Goal: Information Seeking & Learning: Learn about a topic

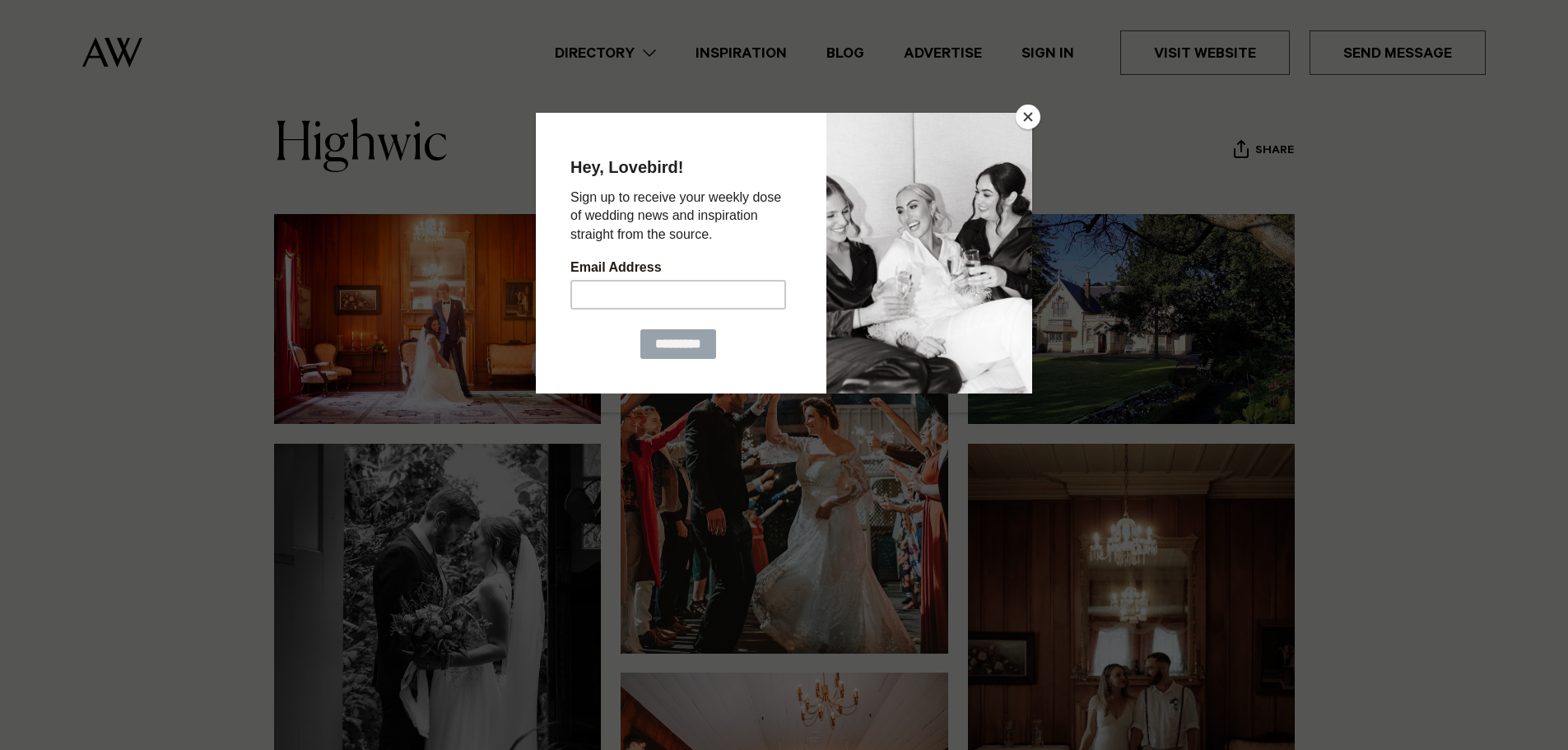
click at [1023, 123] on button "Close" at bounding box center [1028, 117] width 24 height 24
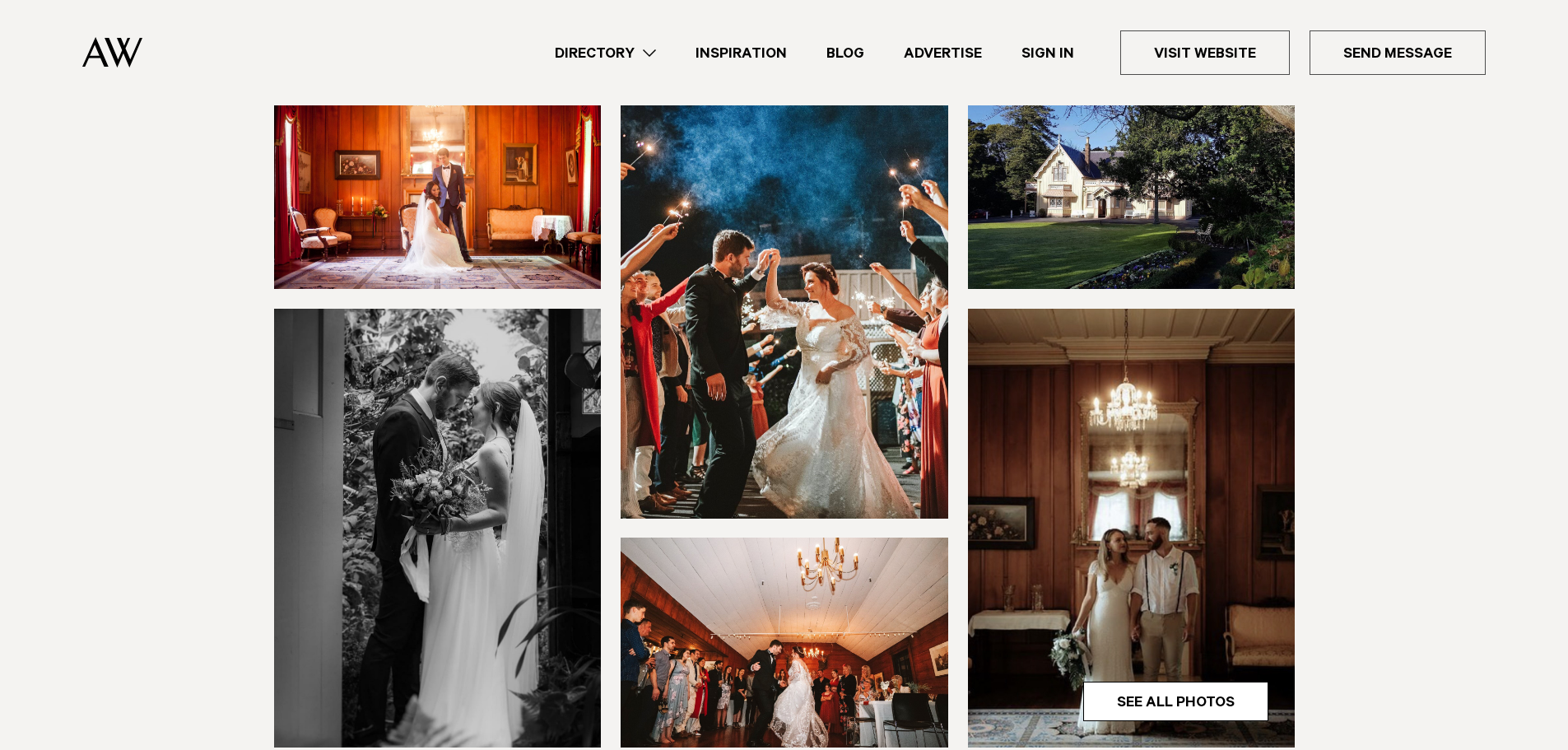
scroll to position [247, 0]
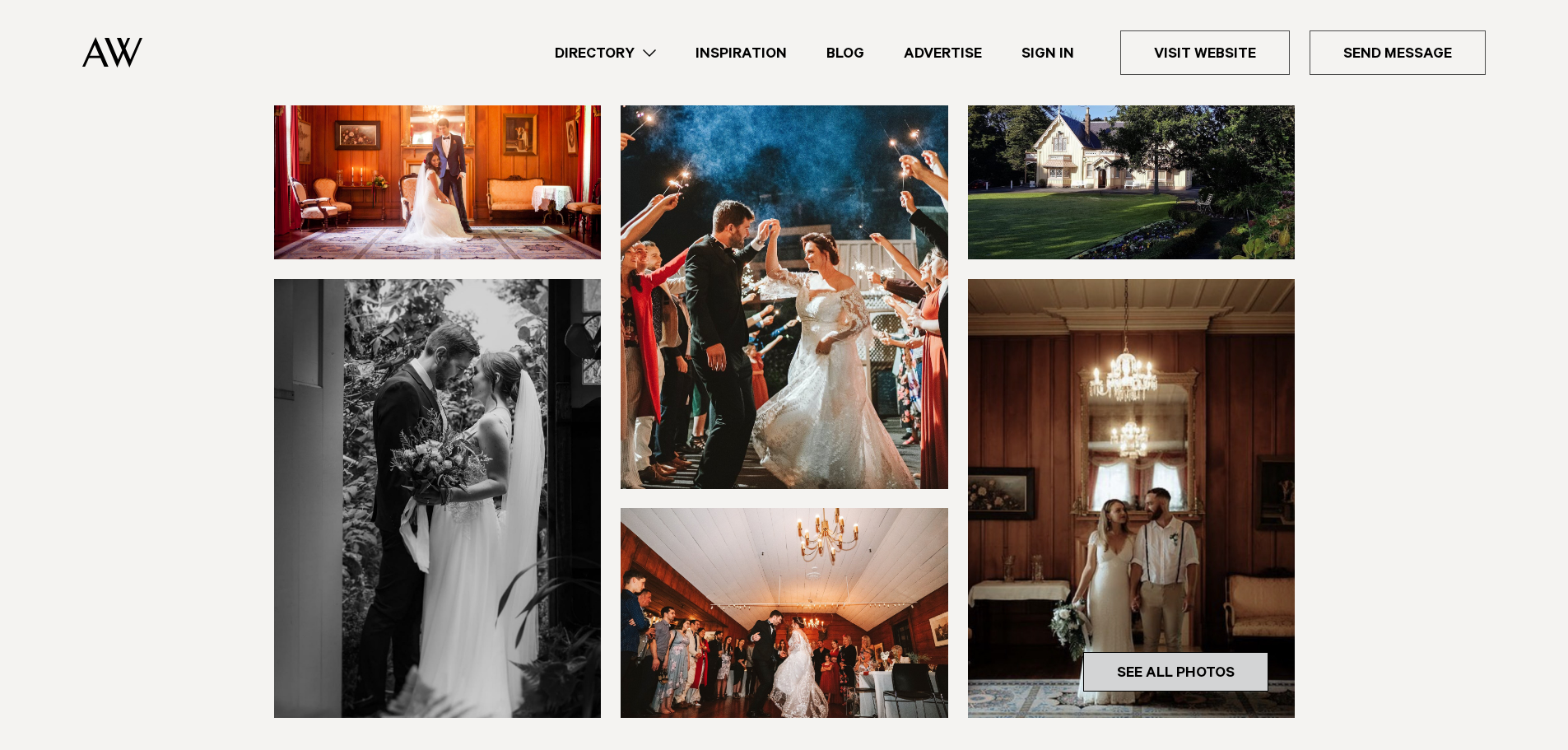
click at [1179, 678] on link "See All Photos" at bounding box center [1176, 672] width 185 height 40
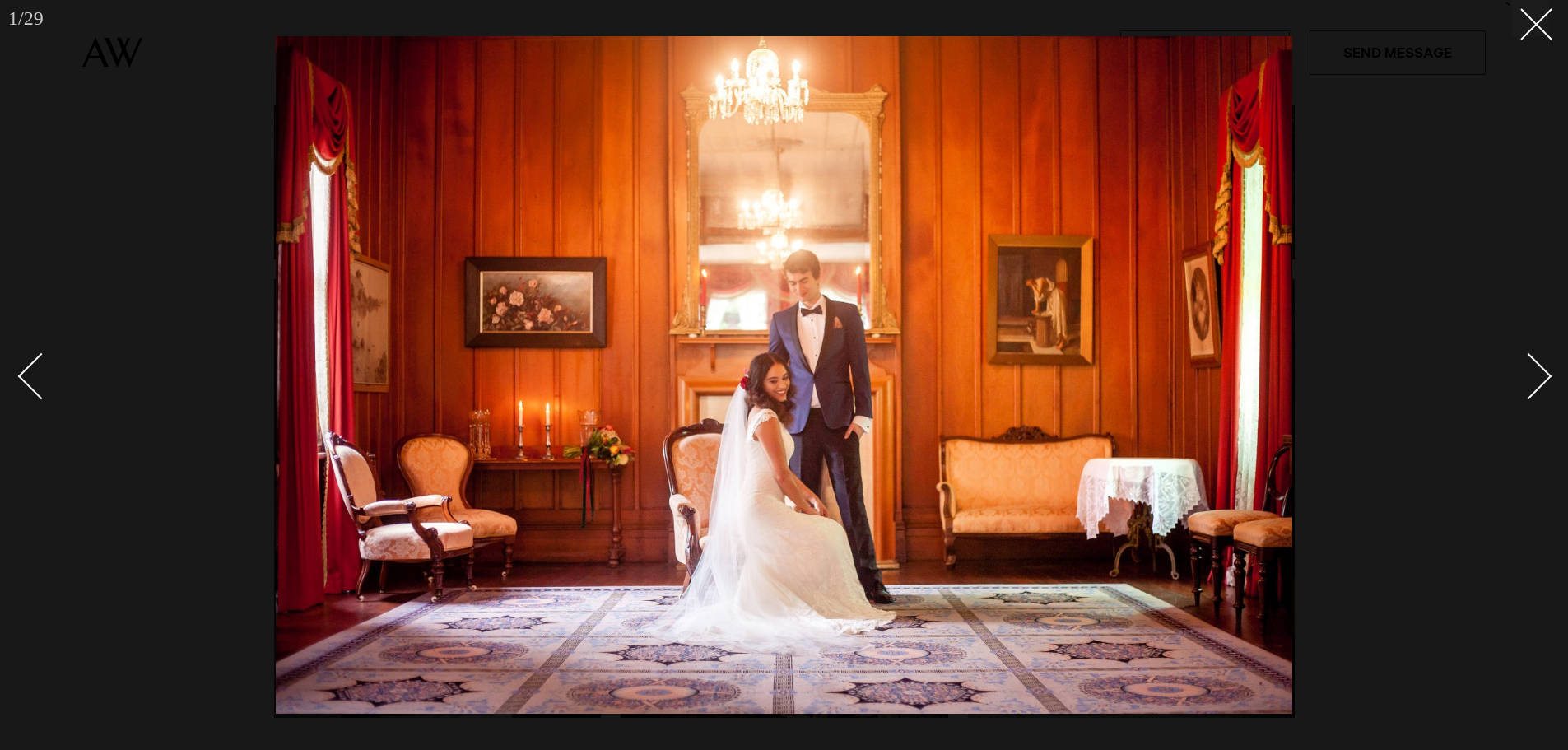
click at [1538, 373] on div "Next slide" at bounding box center [1529, 376] width 47 height 47
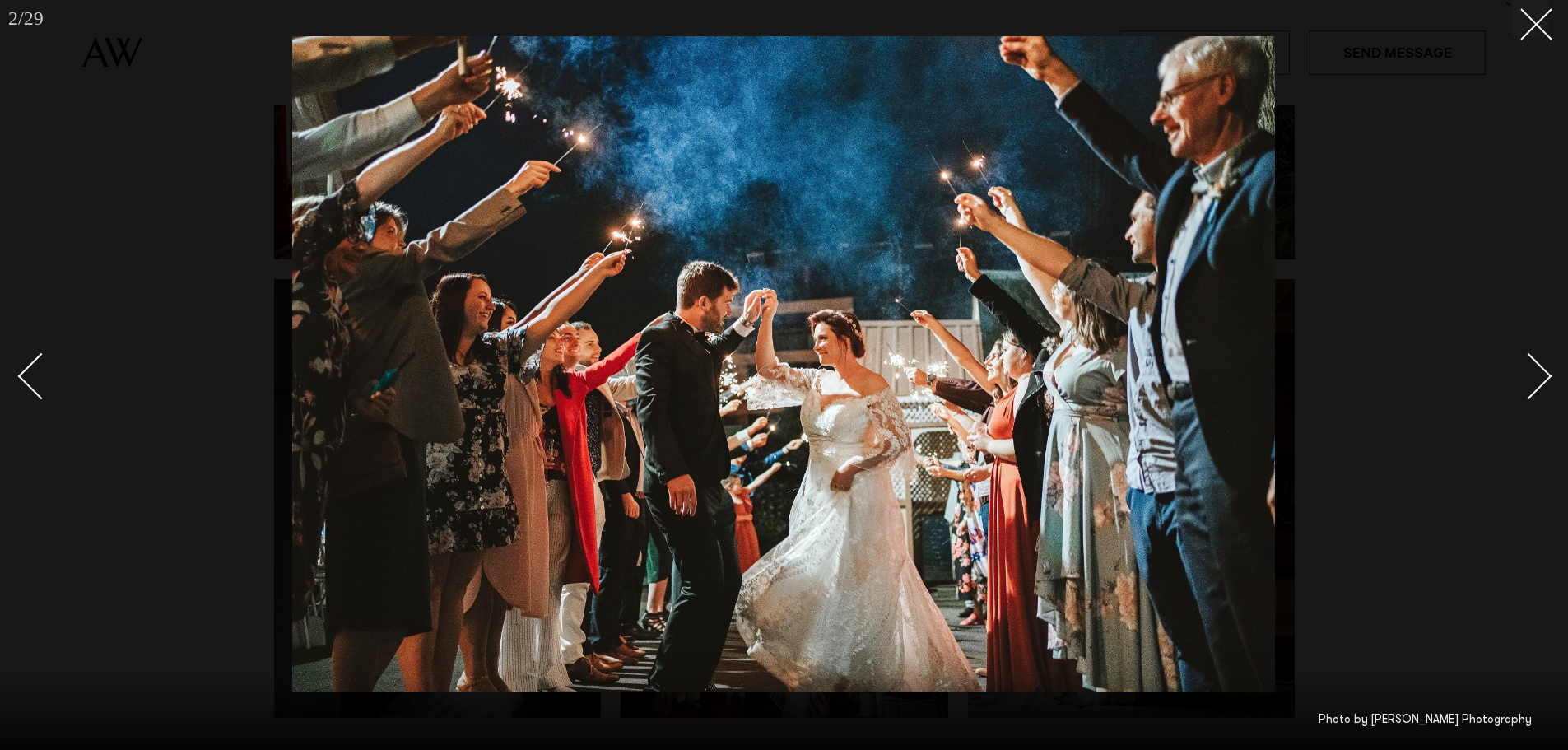
click at [1538, 374] on div "Next slide" at bounding box center [1529, 376] width 47 height 47
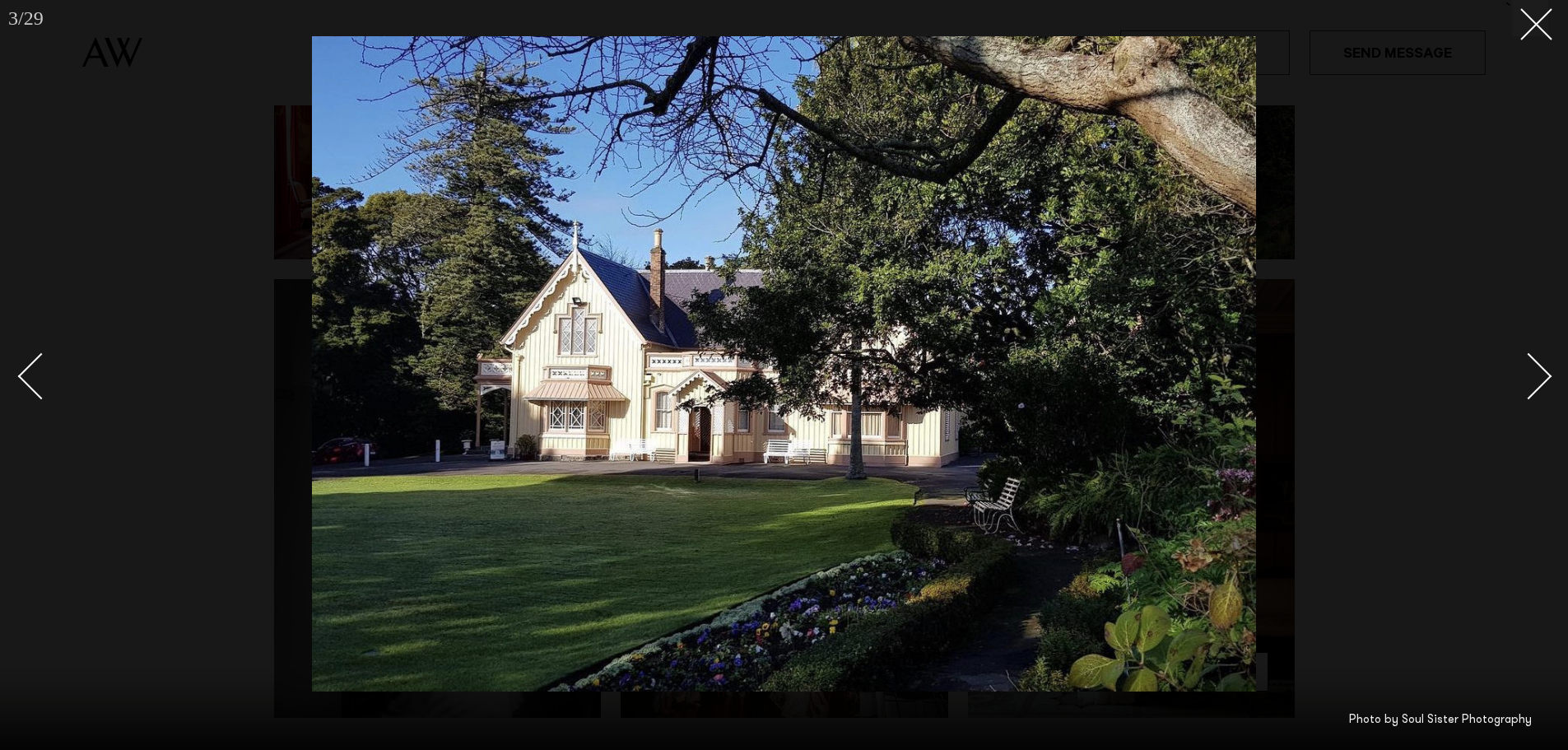
click at [1527, 377] on div "Next slide" at bounding box center [1529, 376] width 47 height 47
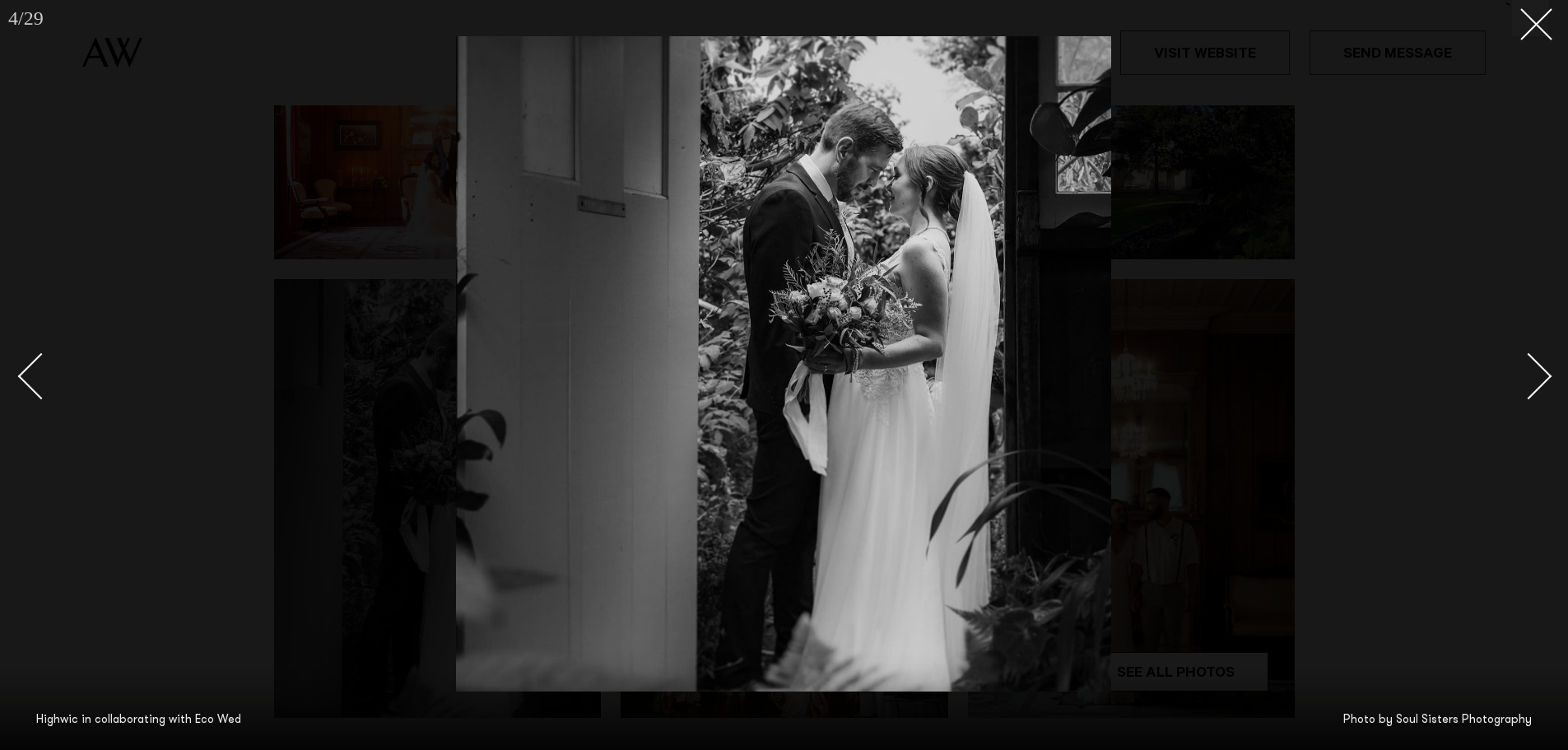
click at [1527, 377] on div "Next slide" at bounding box center [1529, 376] width 47 height 47
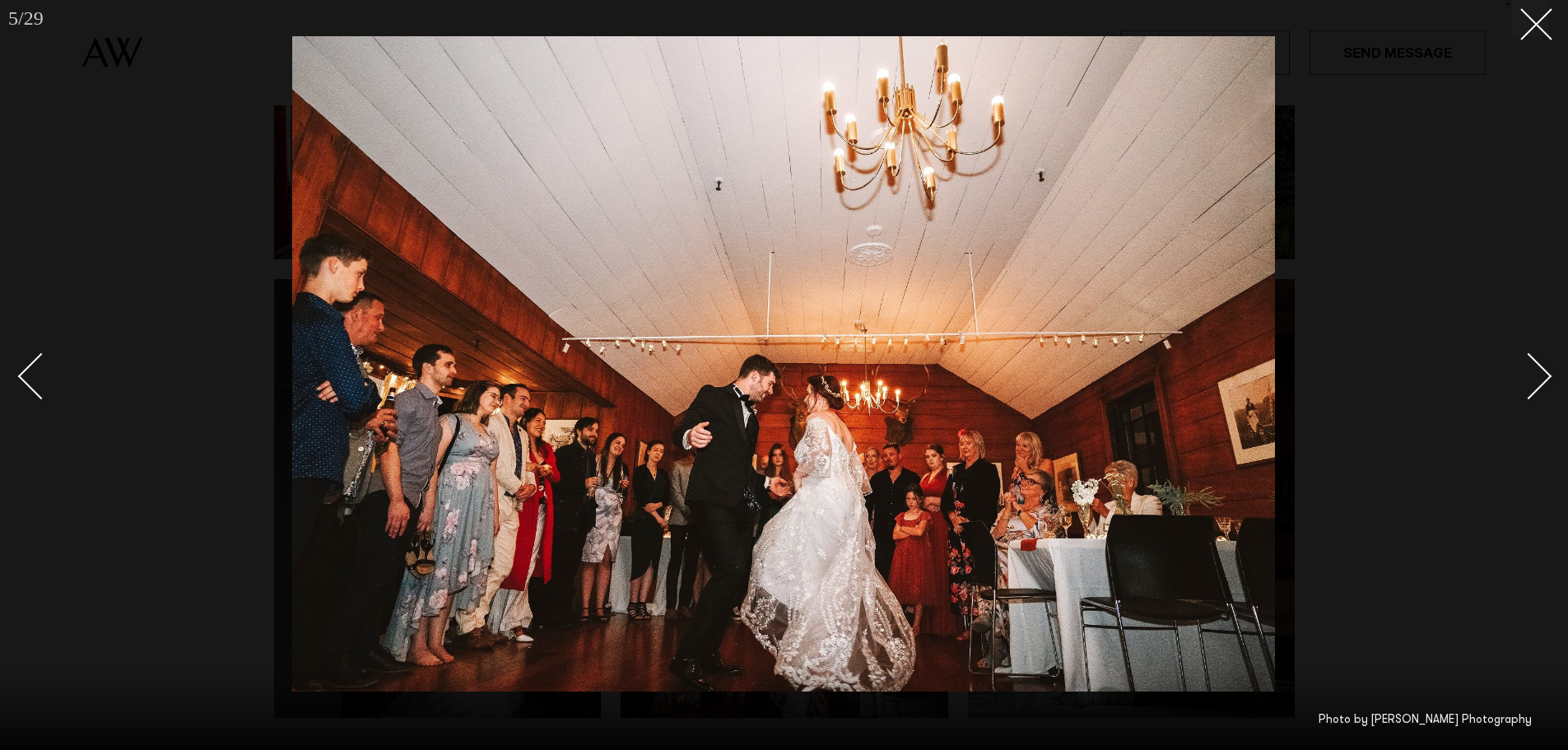
click at [1527, 377] on div "Next slide" at bounding box center [1529, 376] width 47 height 47
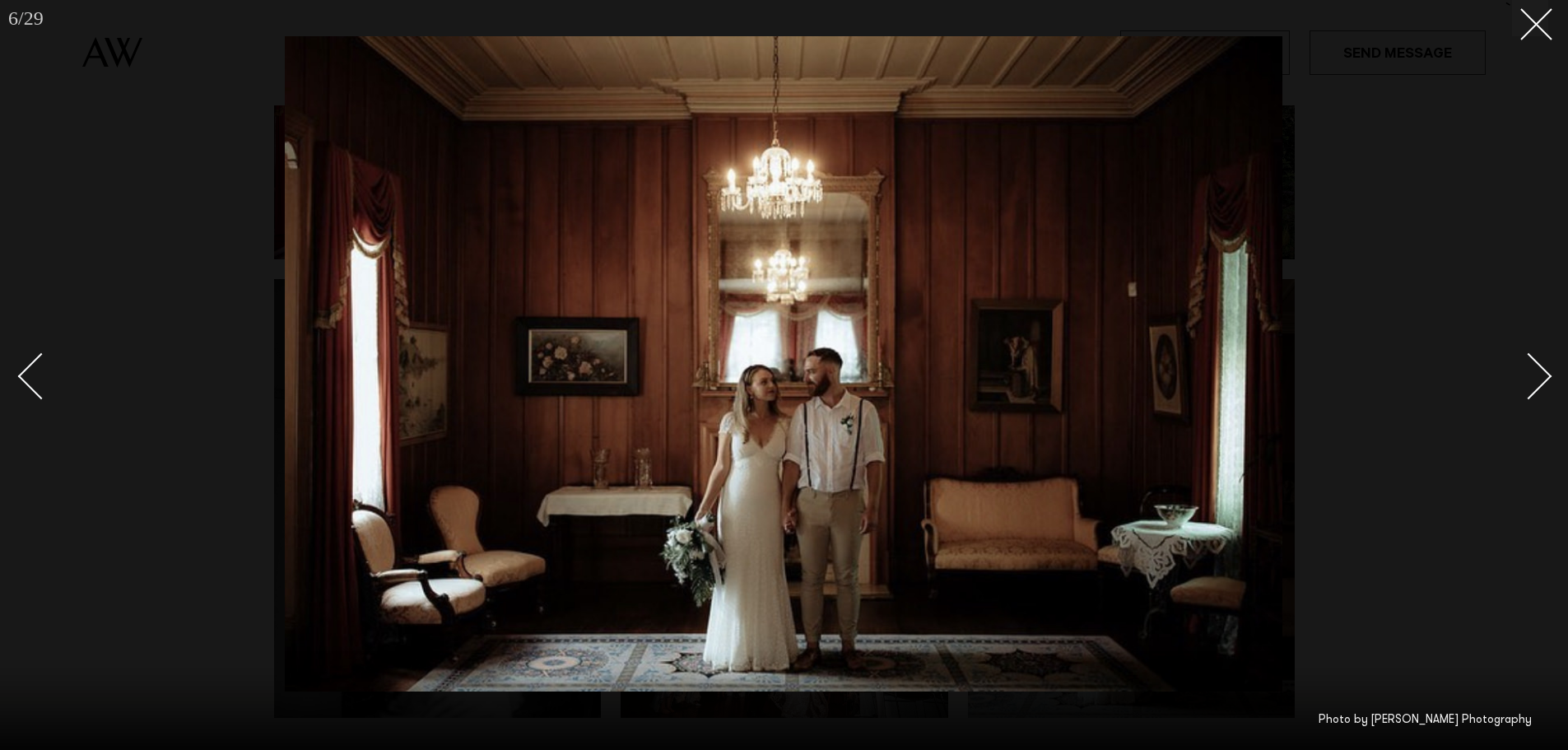
click at [1527, 377] on div "Next slide" at bounding box center [1529, 376] width 47 height 47
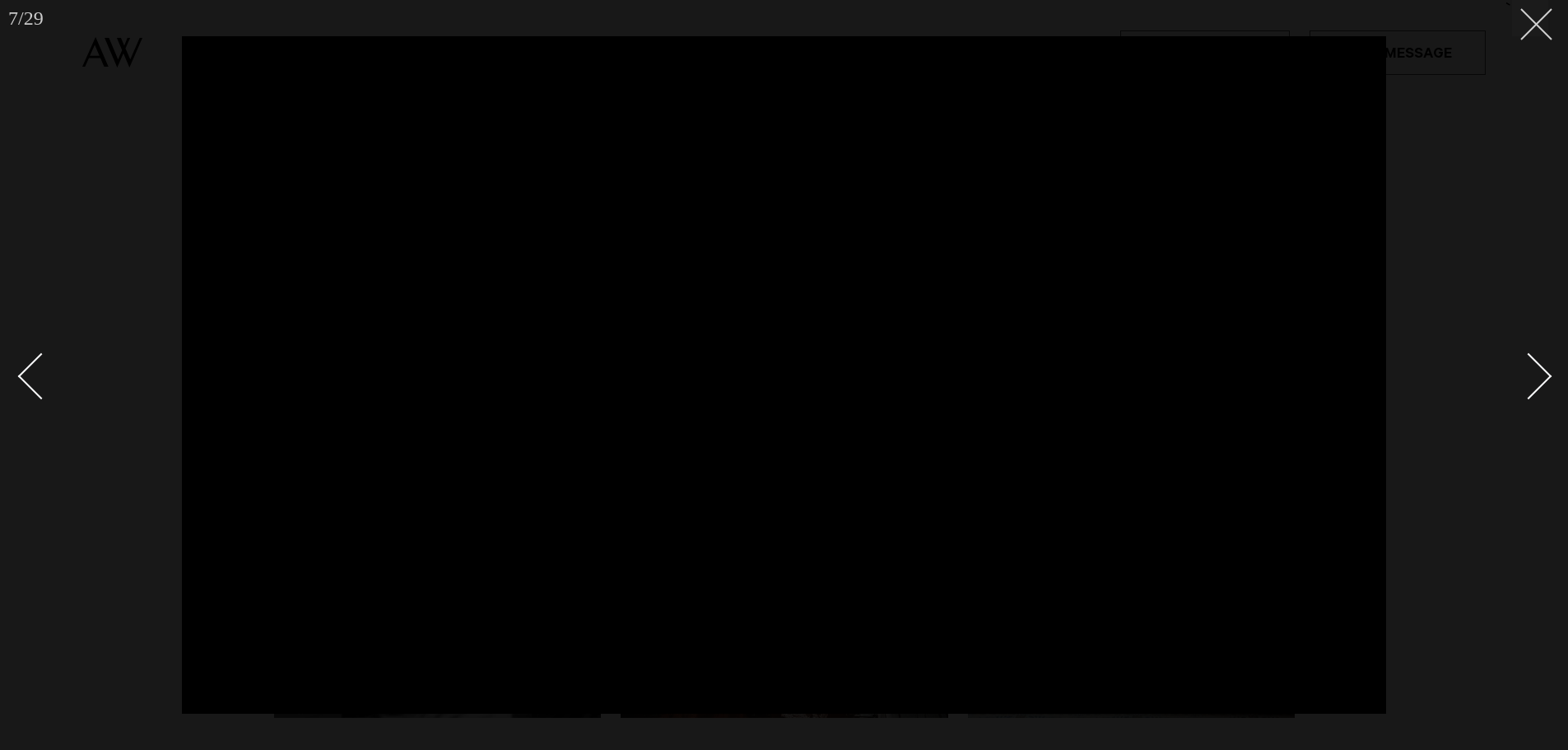
click at [1527, 12] on icon at bounding box center [1529, 18] width 20 height 20
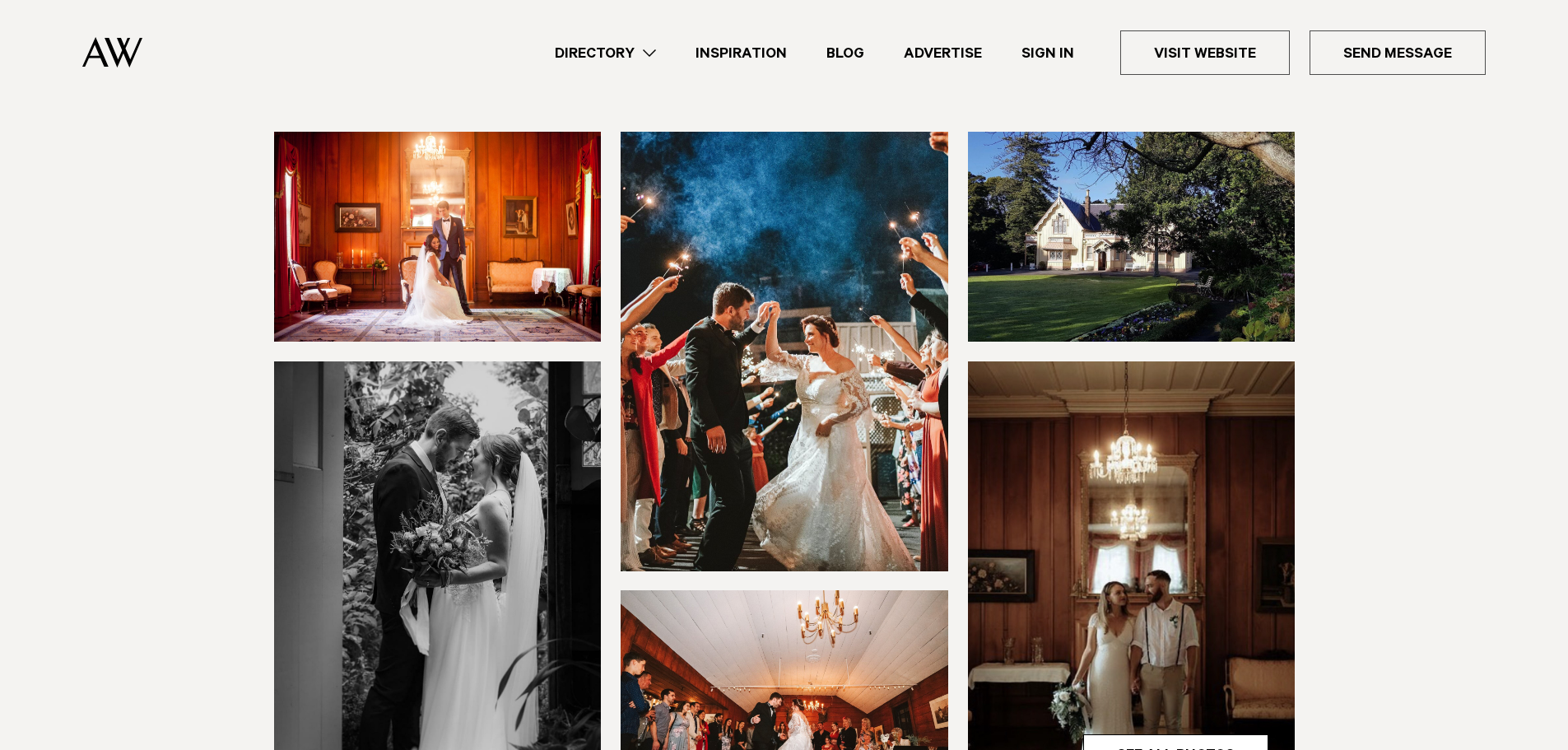
scroll to position [83, 0]
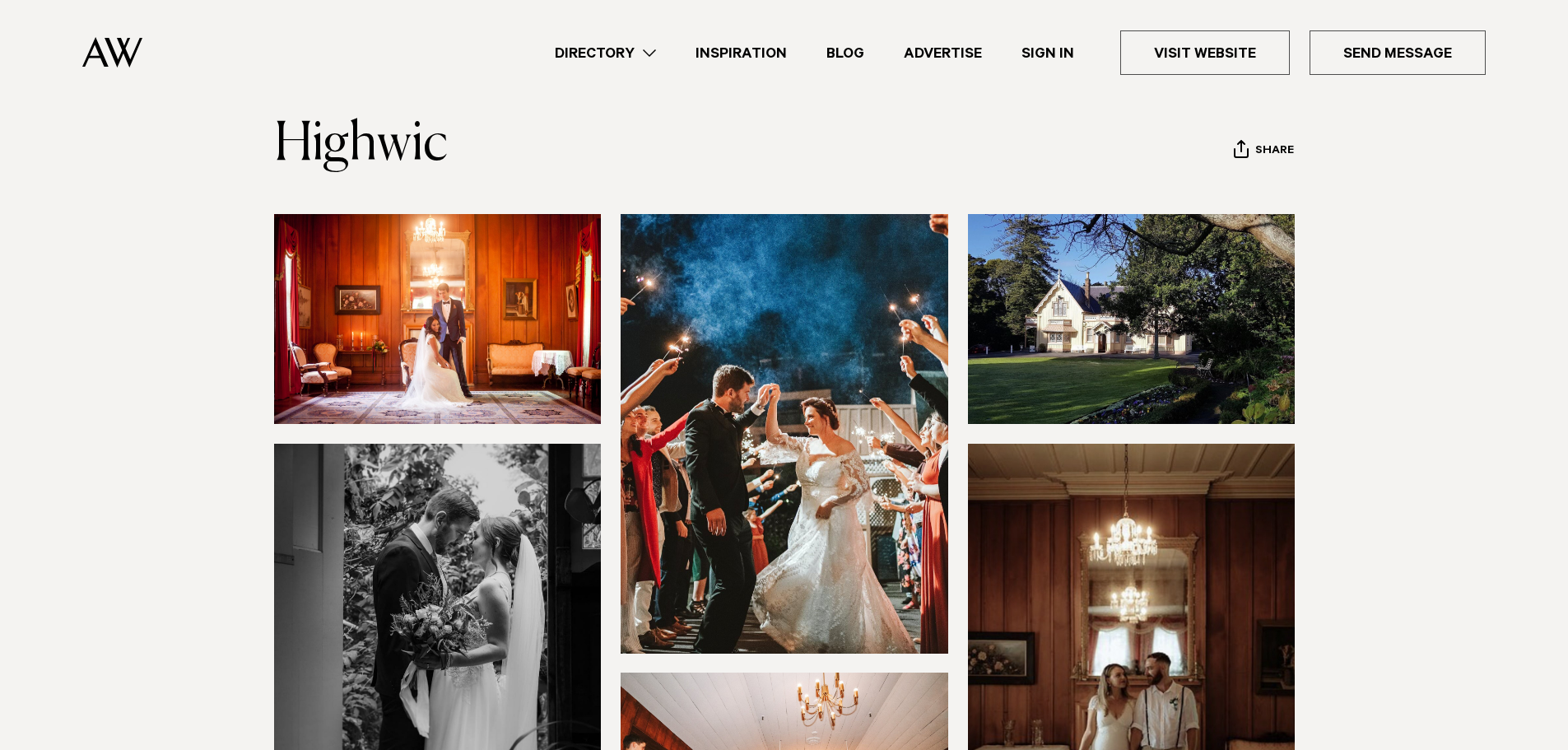
click at [493, 360] on img at bounding box center [437, 319] width 327 height 210
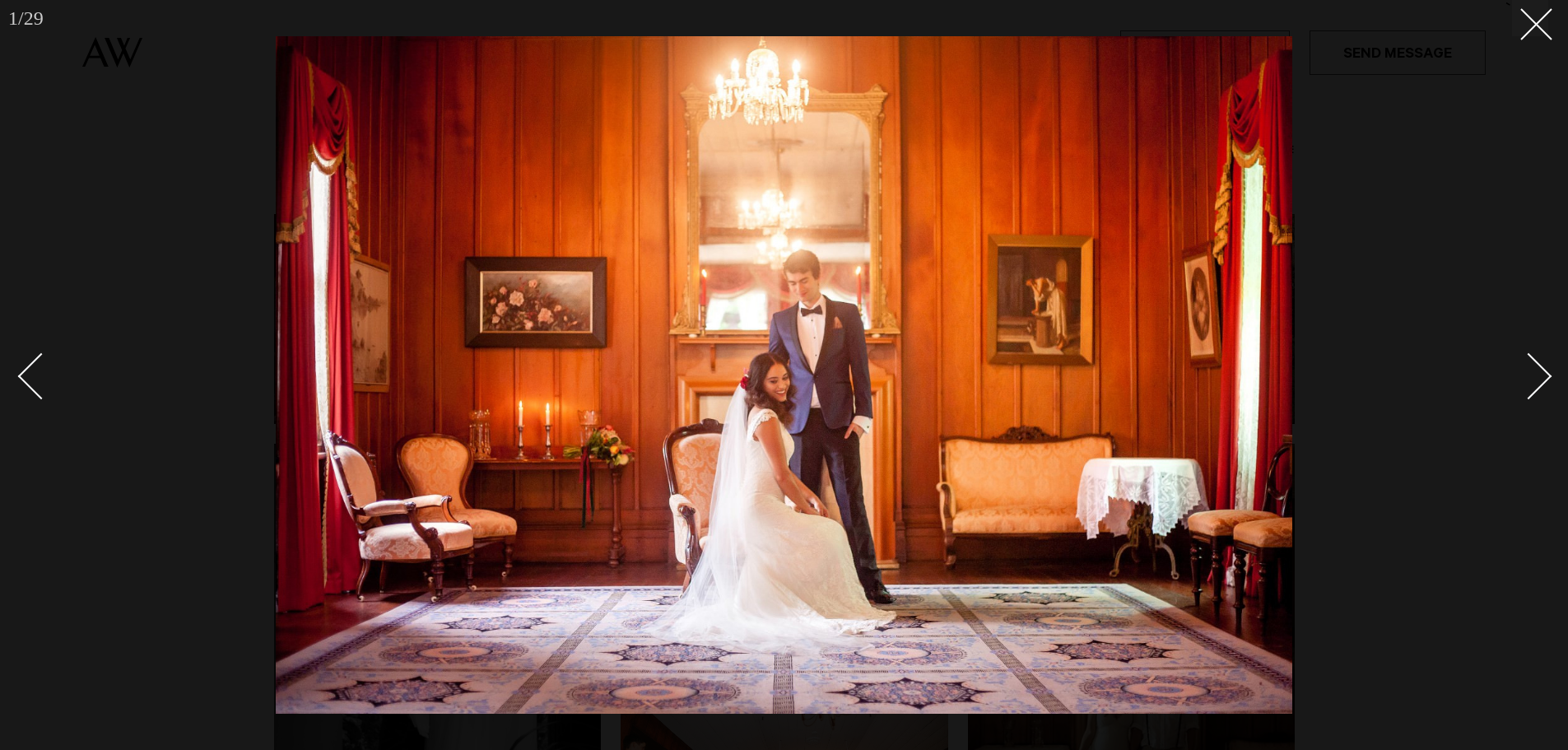
click at [1538, 373] on div "Next slide" at bounding box center [1529, 376] width 47 height 47
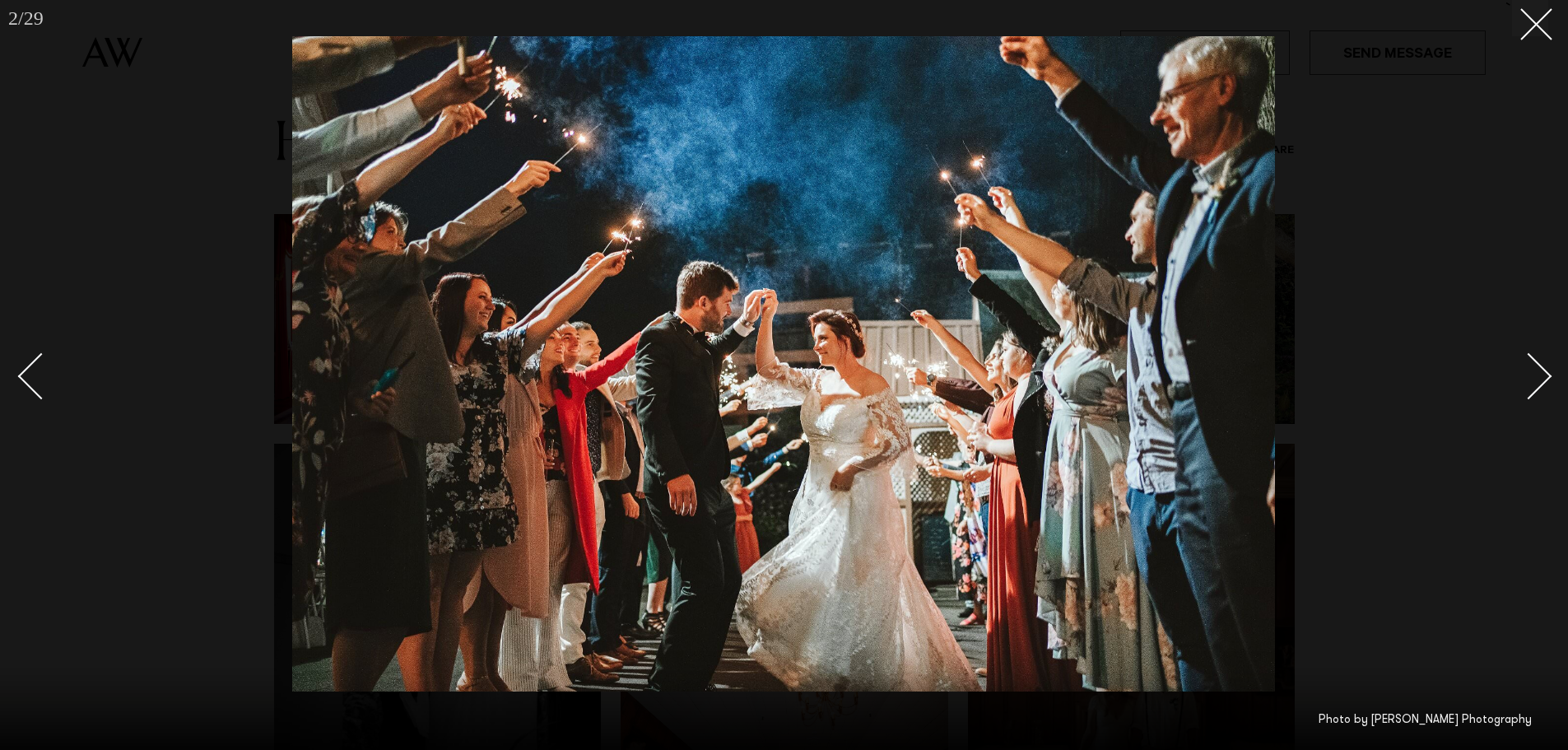
click at [1538, 373] on div "Next slide" at bounding box center [1529, 376] width 47 height 47
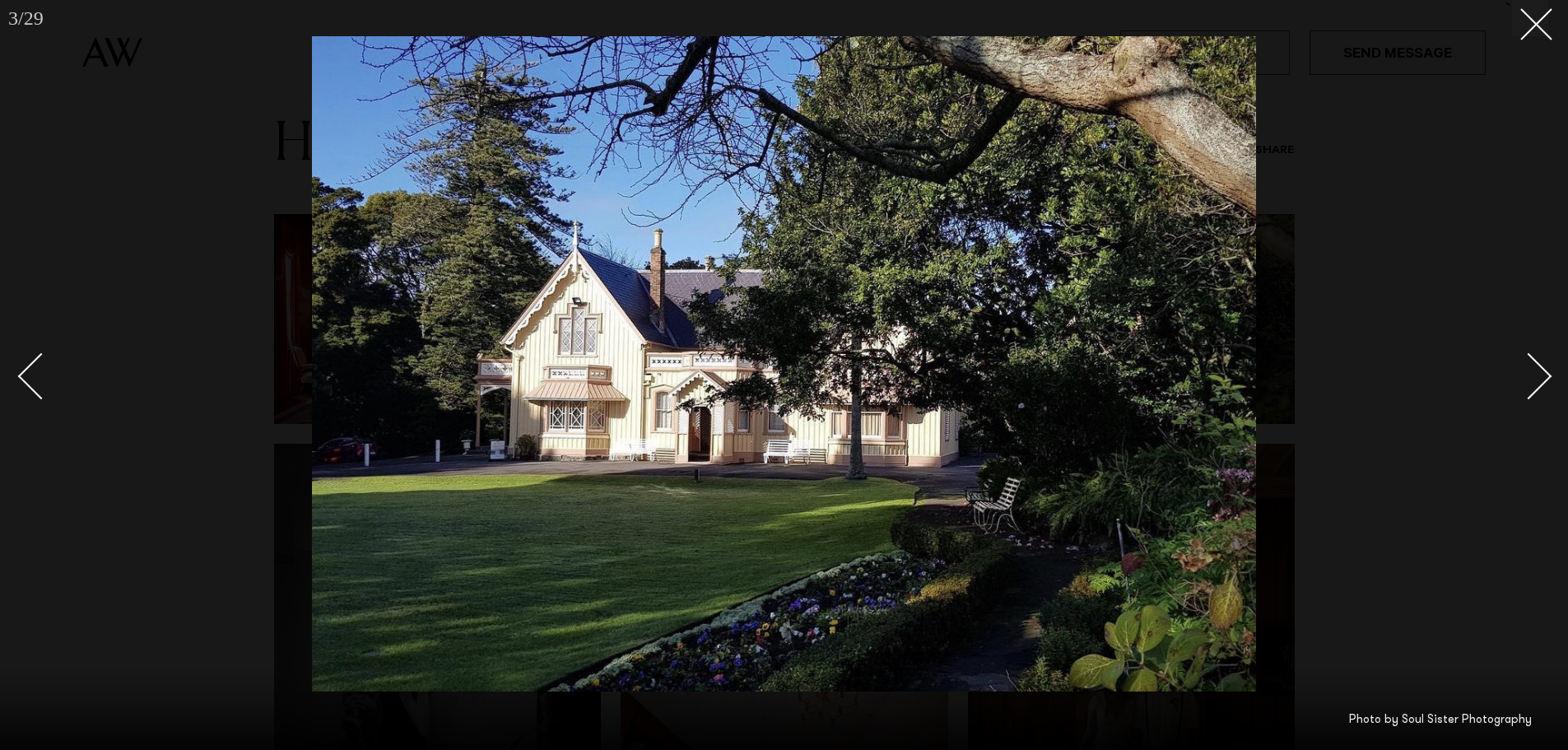
click at [1538, 373] on div "Next slide" at bounding box center [1529, 376] width 47 height 47
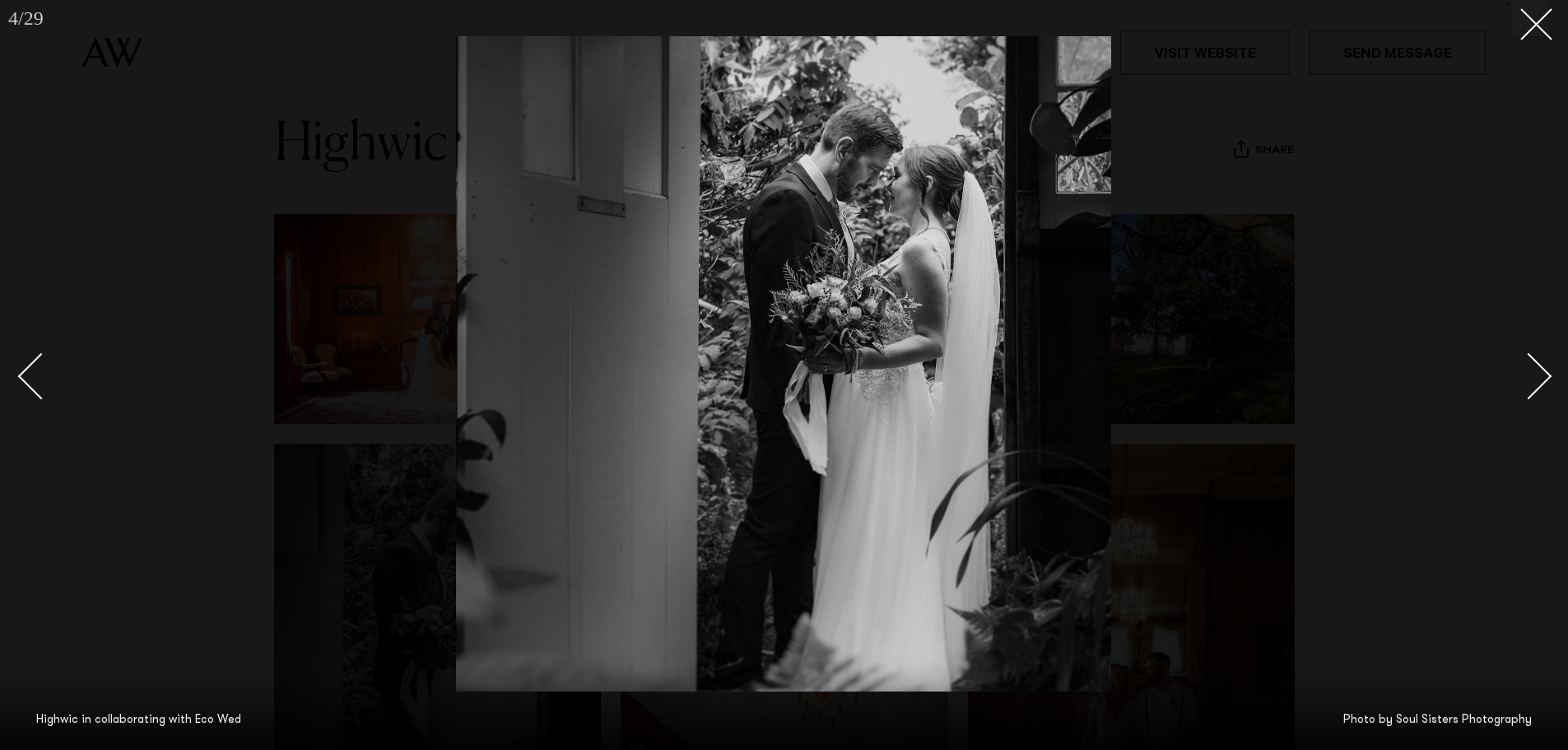
click at [1539, 373] on div "Next slide" at bounding box center [1529, 376] width 47 height 47
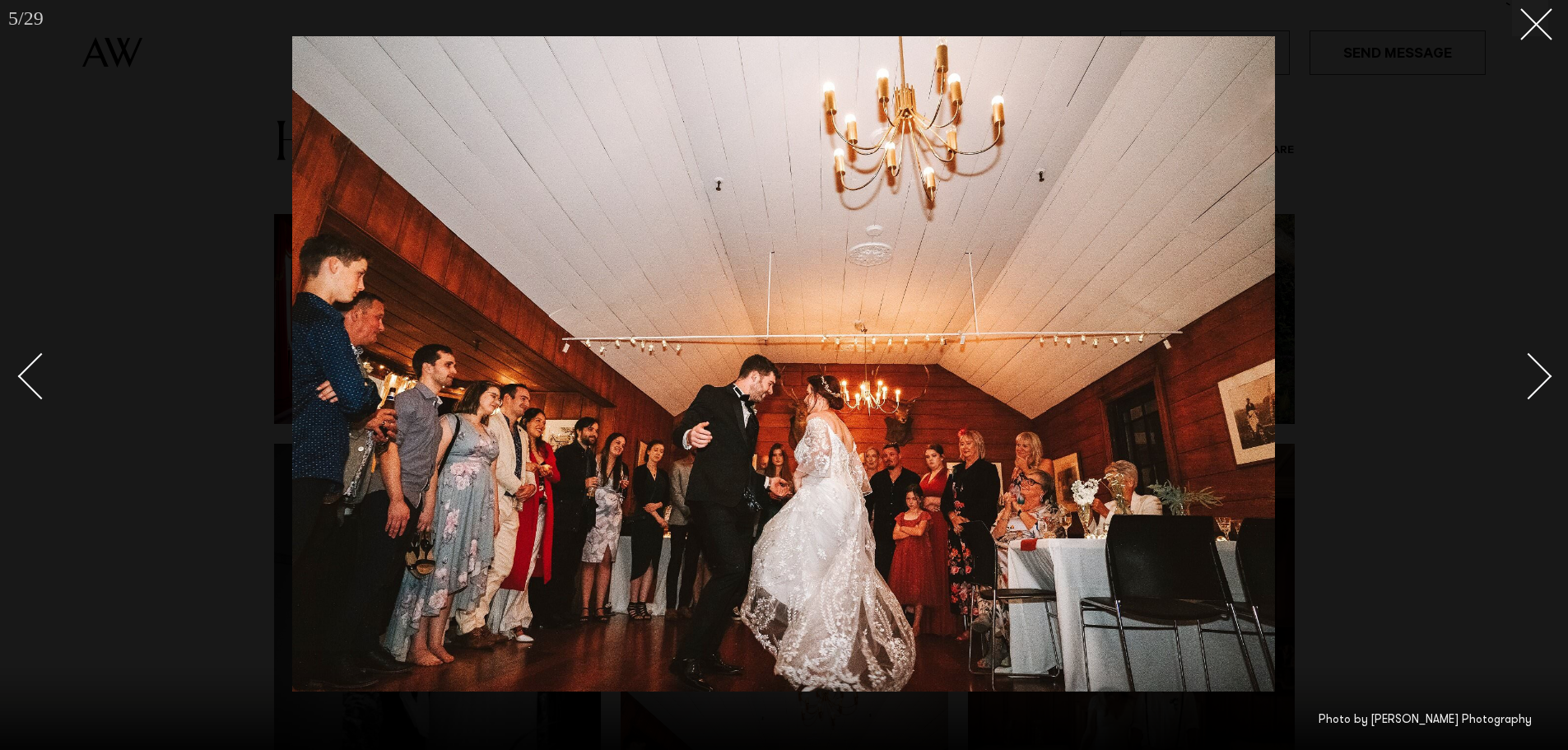
click at [1539, 373] on div "Next slide" at bounding box center [1529, 376] width 47 height 47
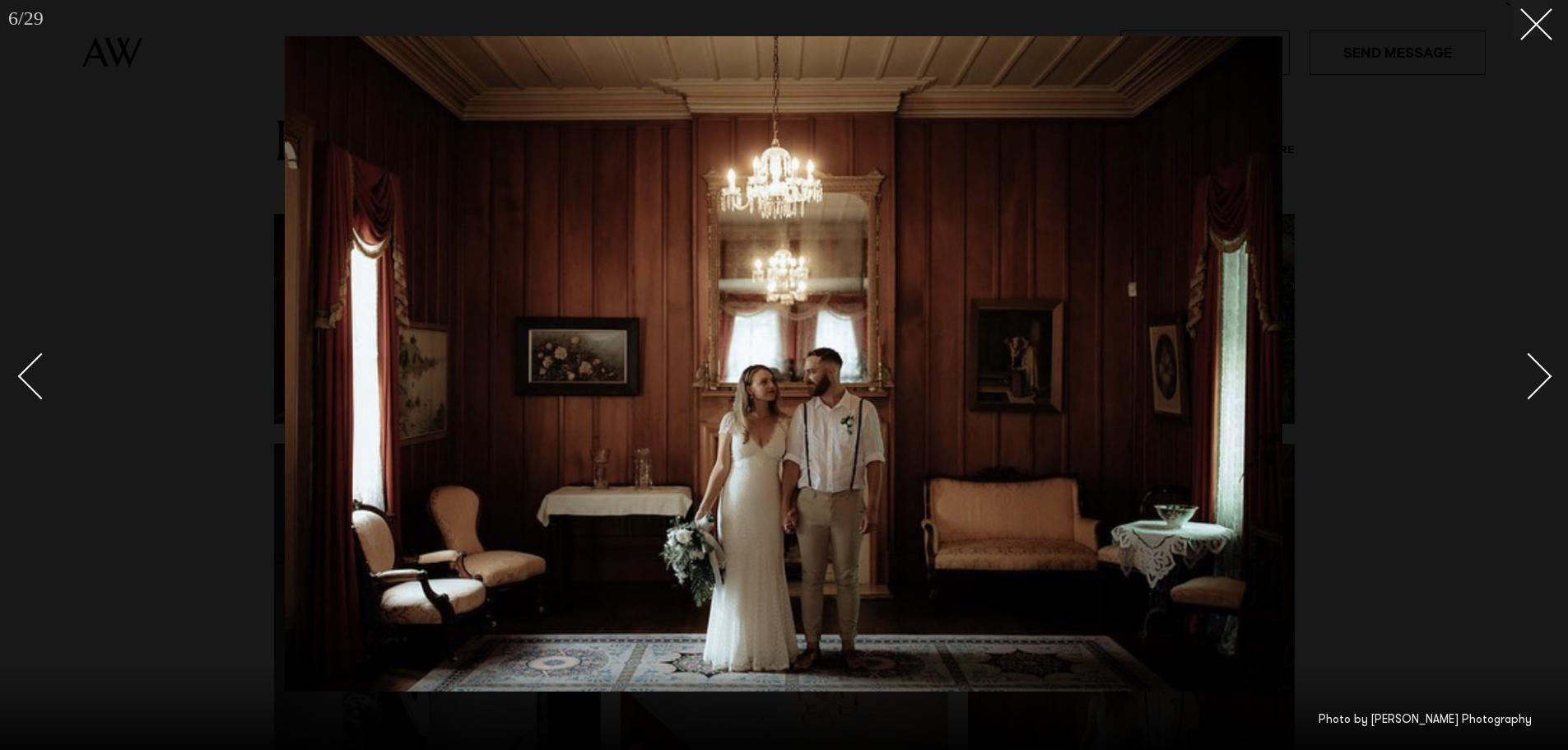
click at [1540, 371] on div "Next slide" at bounding box center [1529, 376] width 47 height 47
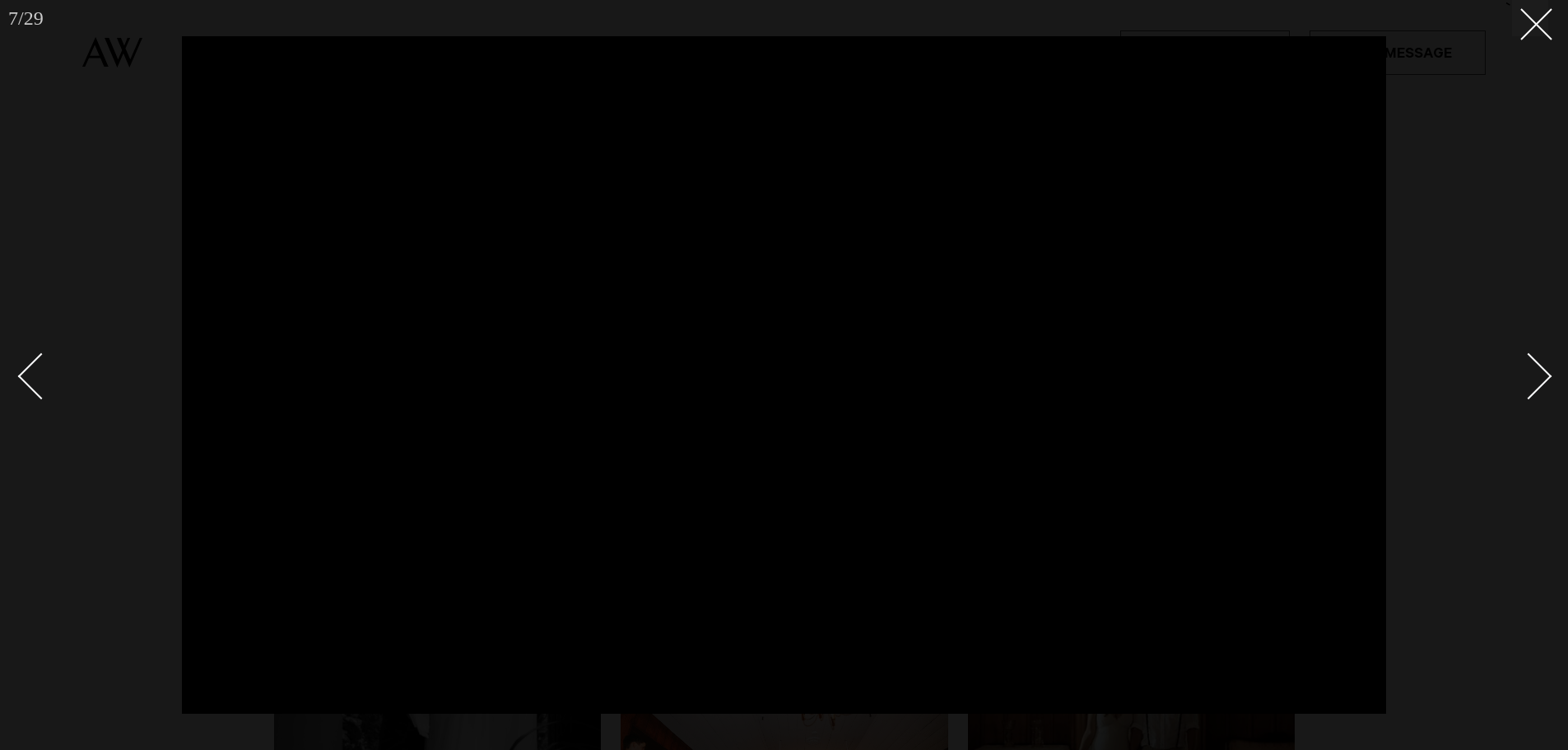
click at [1540, 371] on div "Next slide" at bounding box center [1529, 376] width 47 height 47
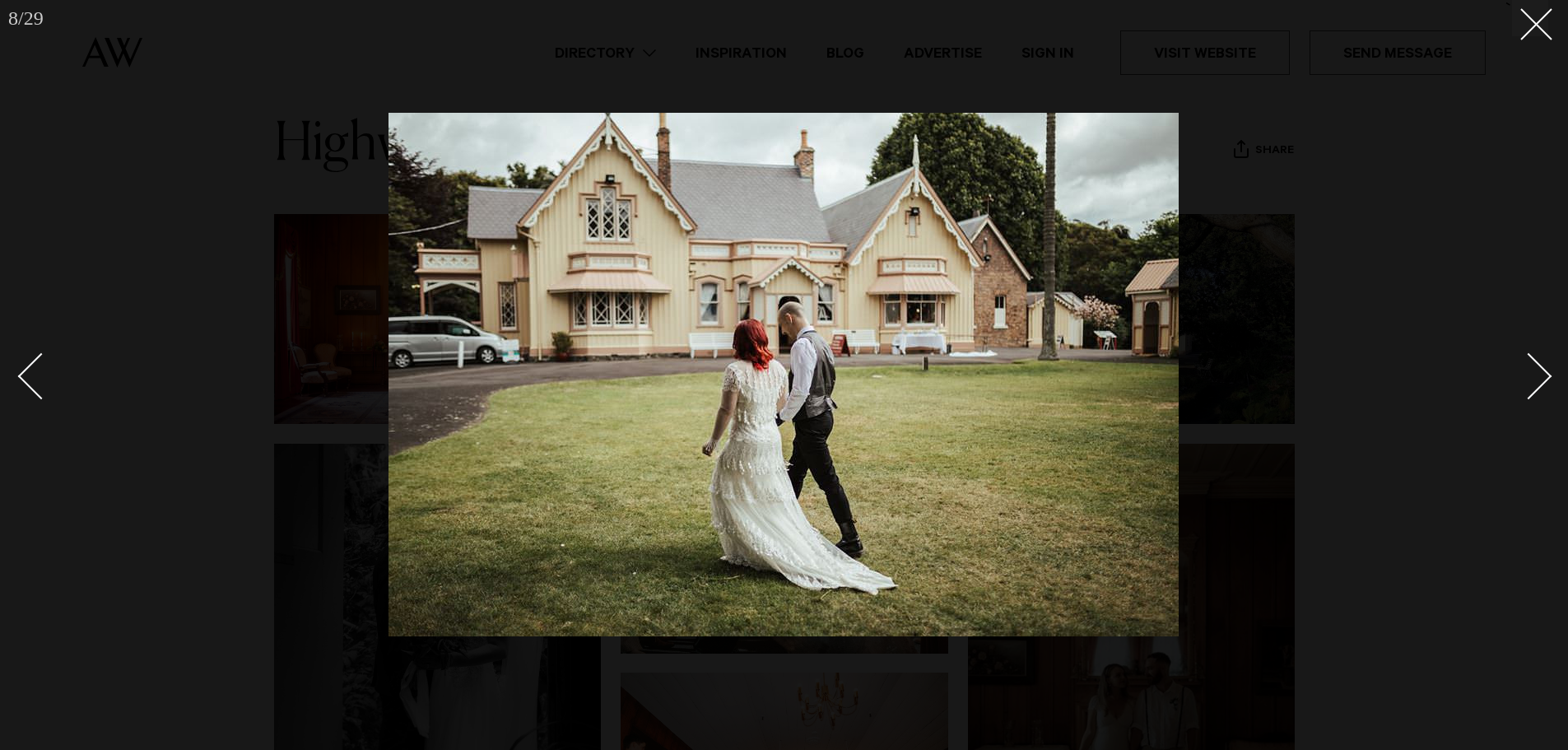
click at [1540, 371] on div "Next slide" at bounding box center [1529, 376] width 47 height 47
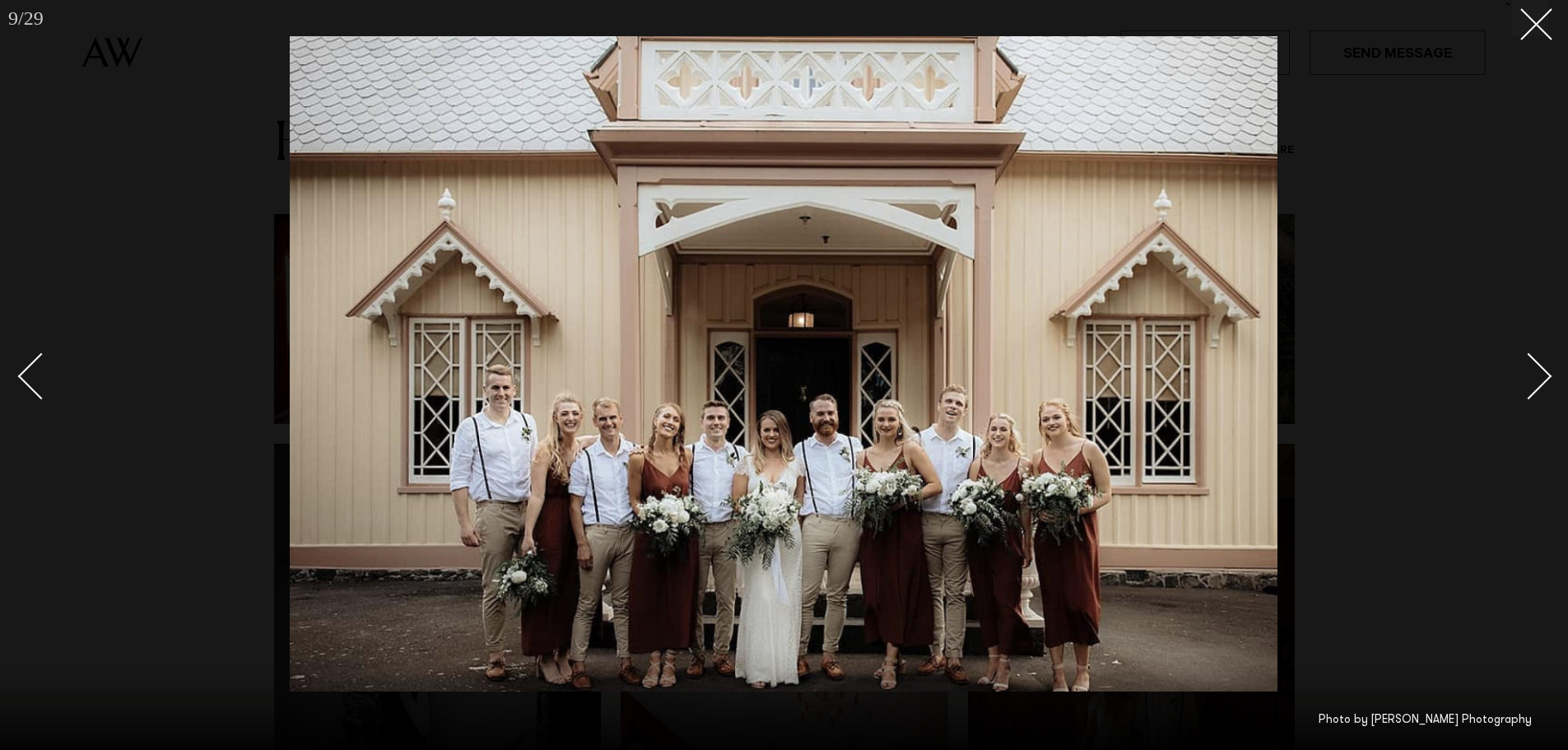
click at [1540, 371] on div "Next slide" at bounding box center [1529, 376] width 47 height 47
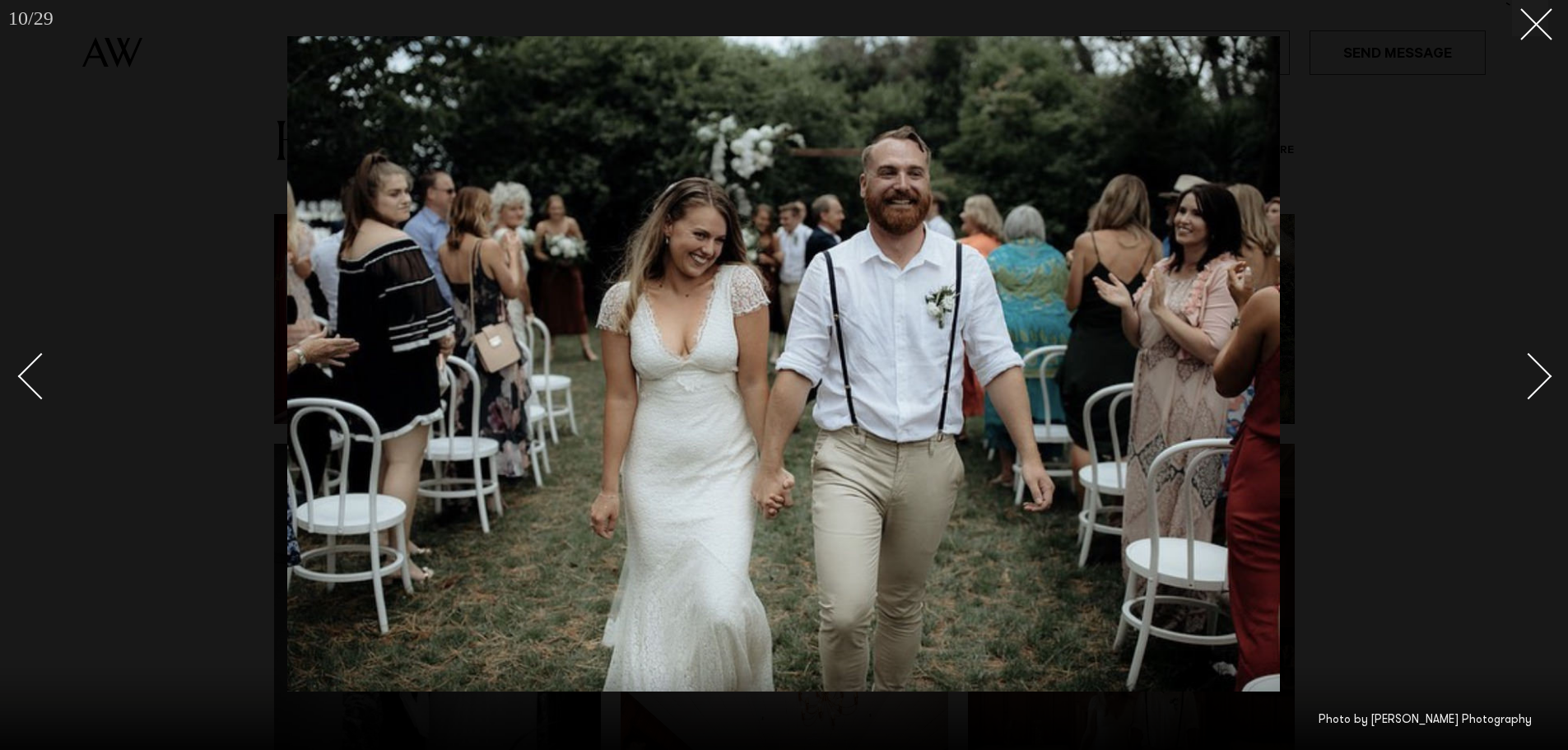
click at [1540, 371] on div "Next slide" at bounding box center [1529, 376] width 47 height 47
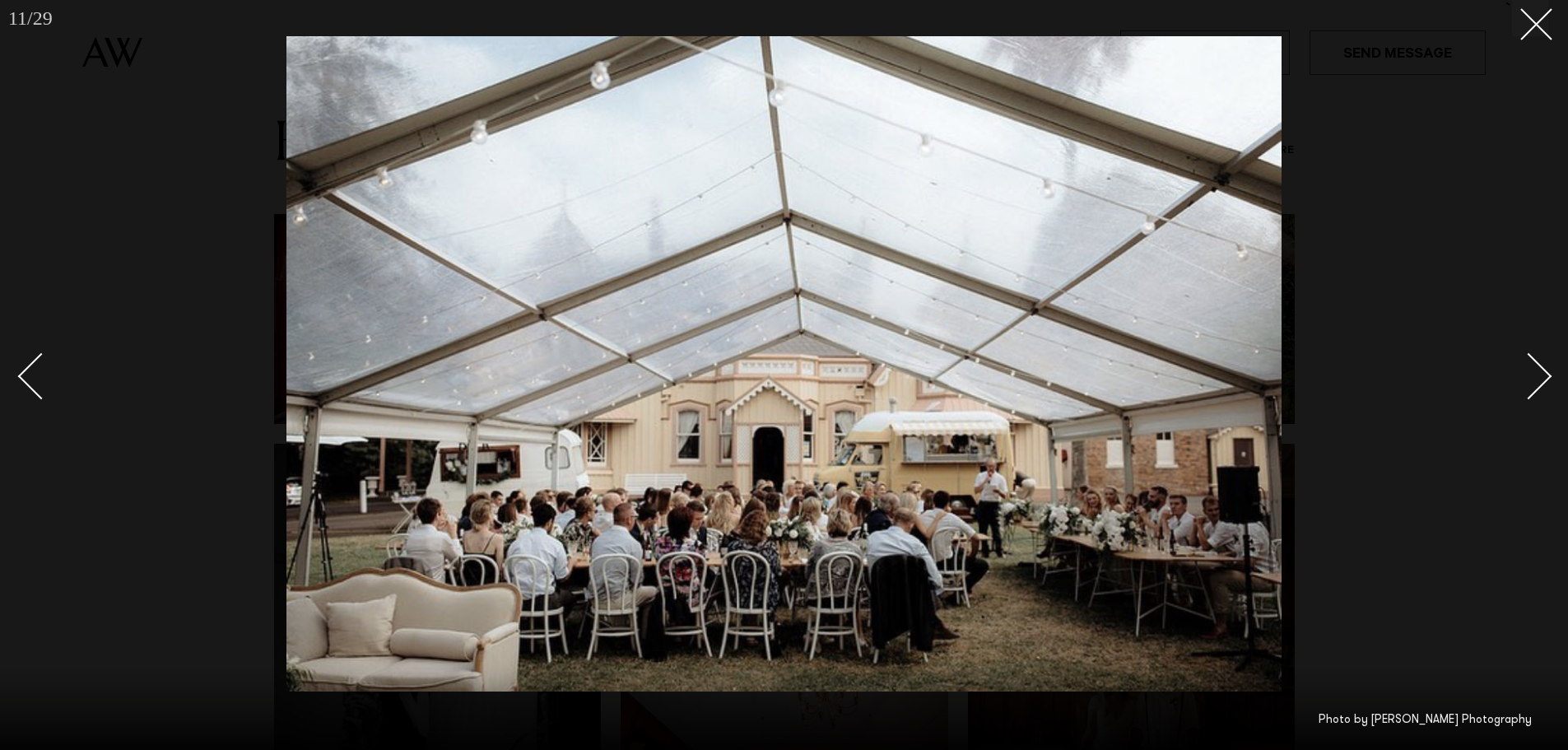
click at [1537, 372] on div "Next slide" at bounding box center [1529, 376] width 47 height 47
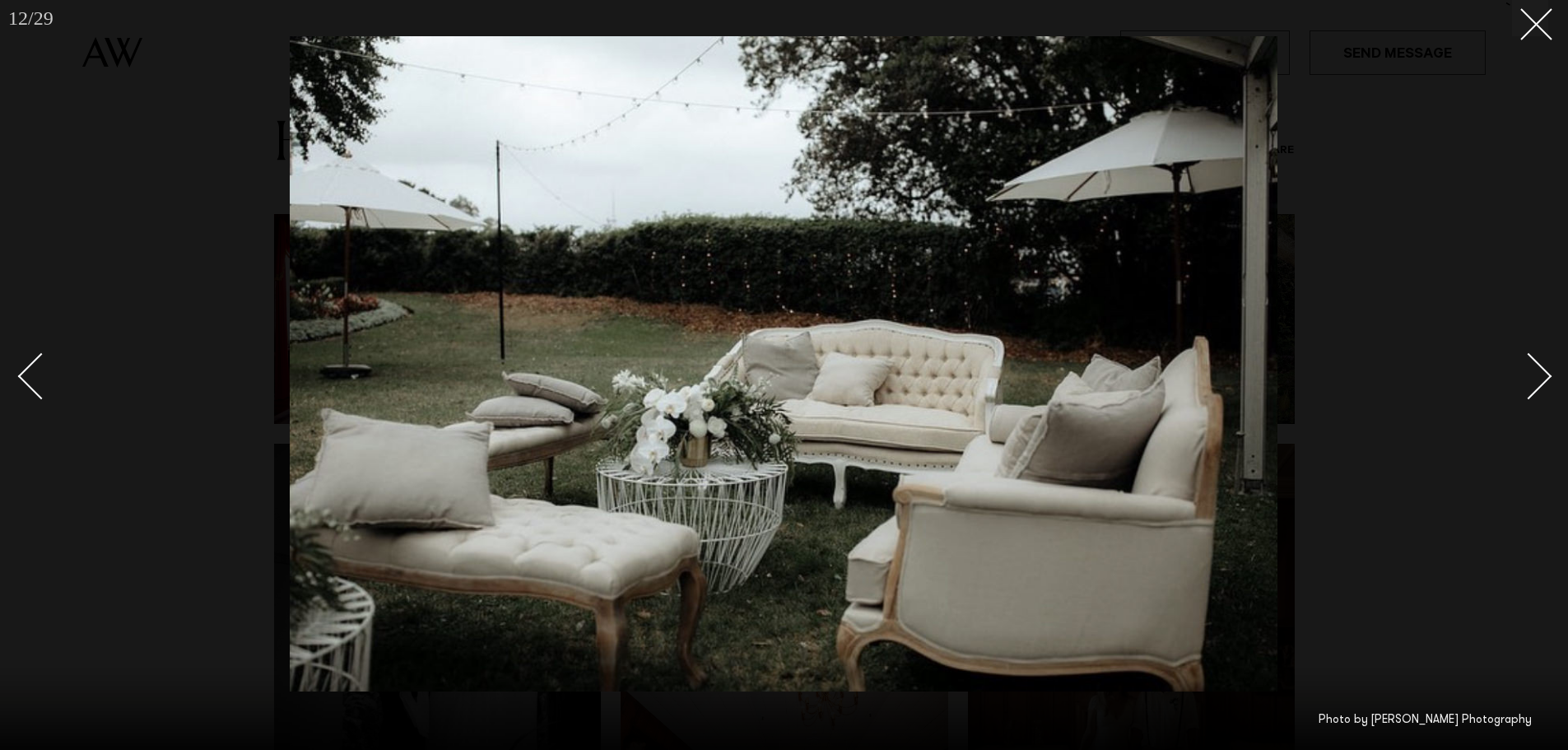
click at [1537, 372] on div "Next slide" at bounding box center [1529, 376] width 47 height 47
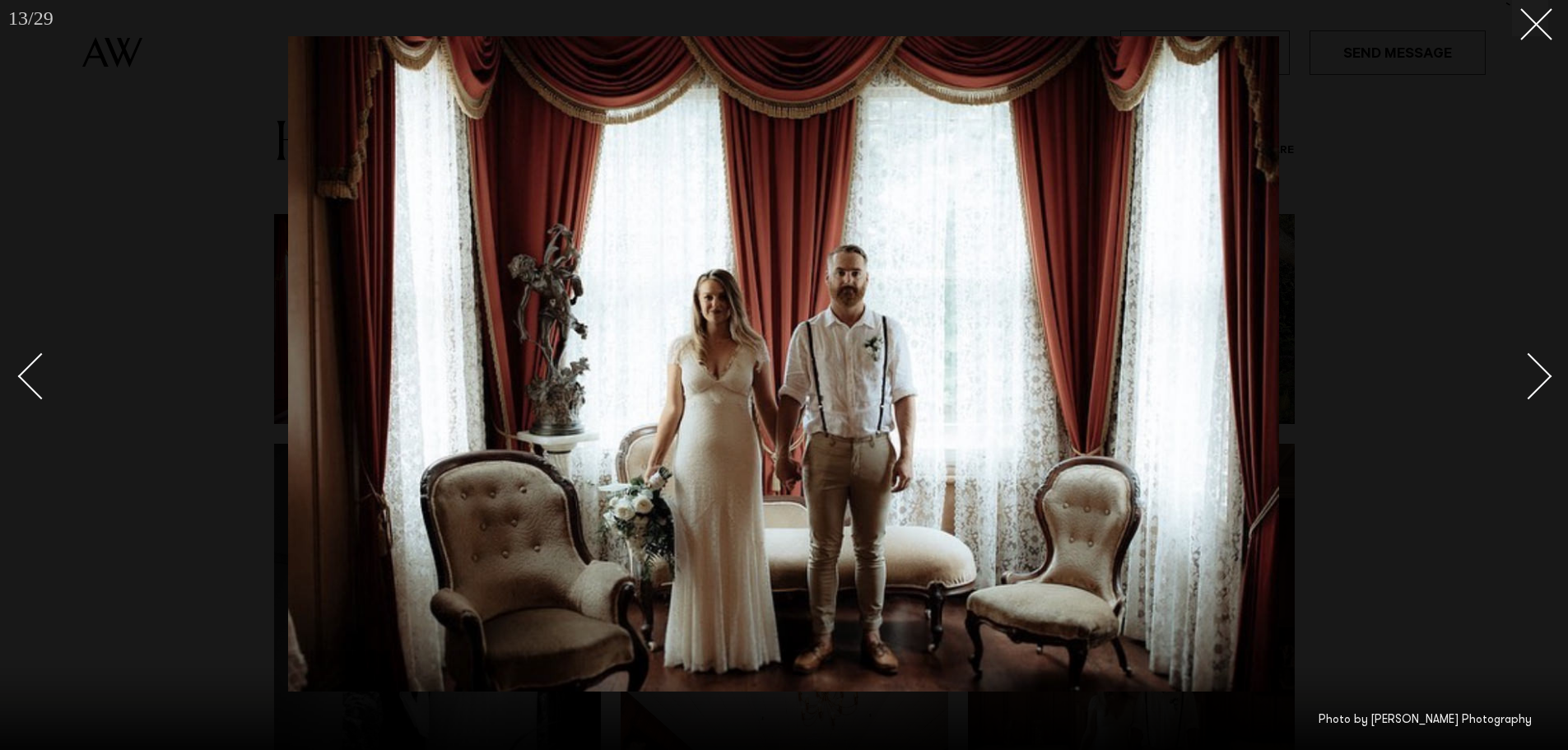
click at [1537, 372] on div "Next slide" at bounding box center [1529, 376] width 47 height 47
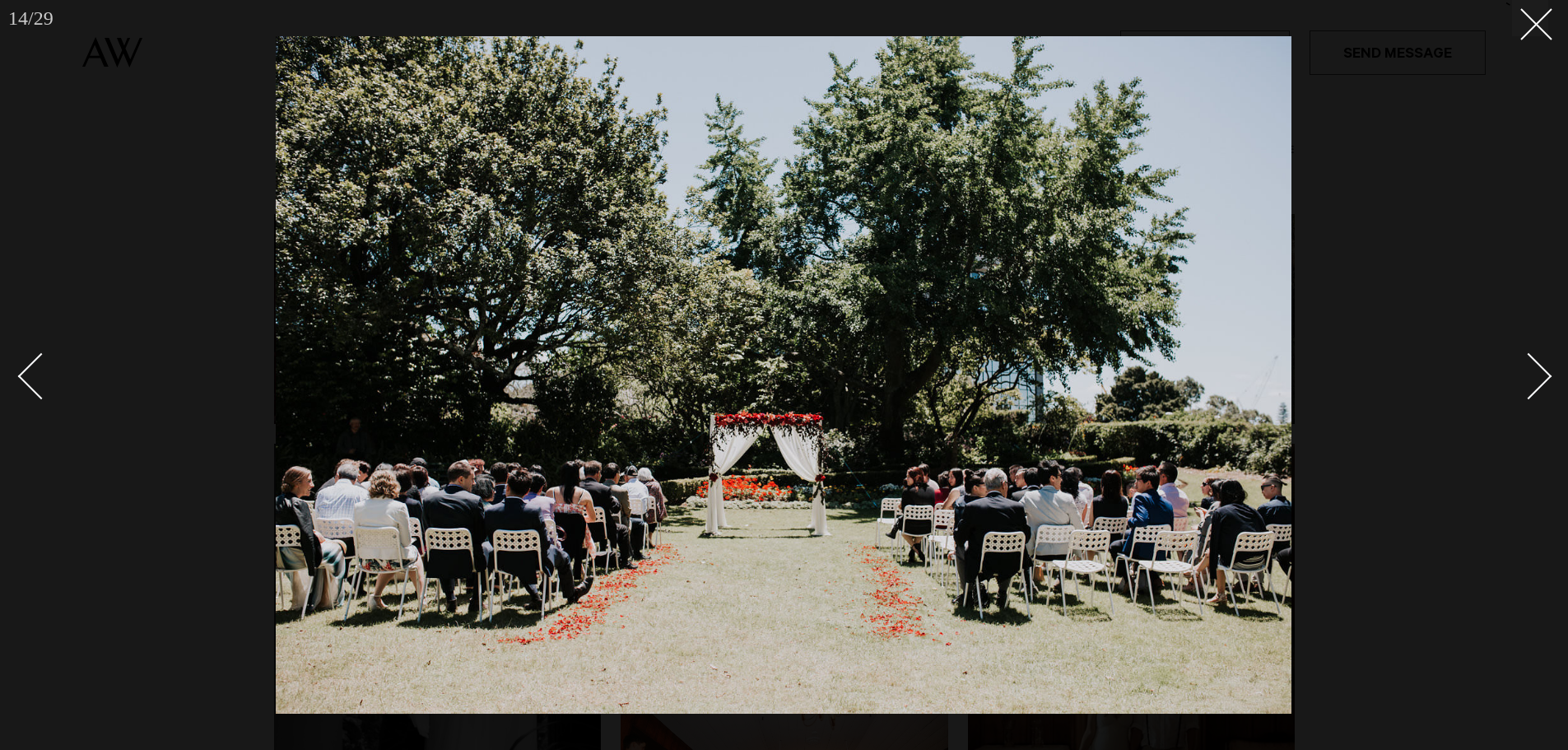
click at [1537, 372] on div "Next slide" at bounding box center [1529, 376] width 47 height 47
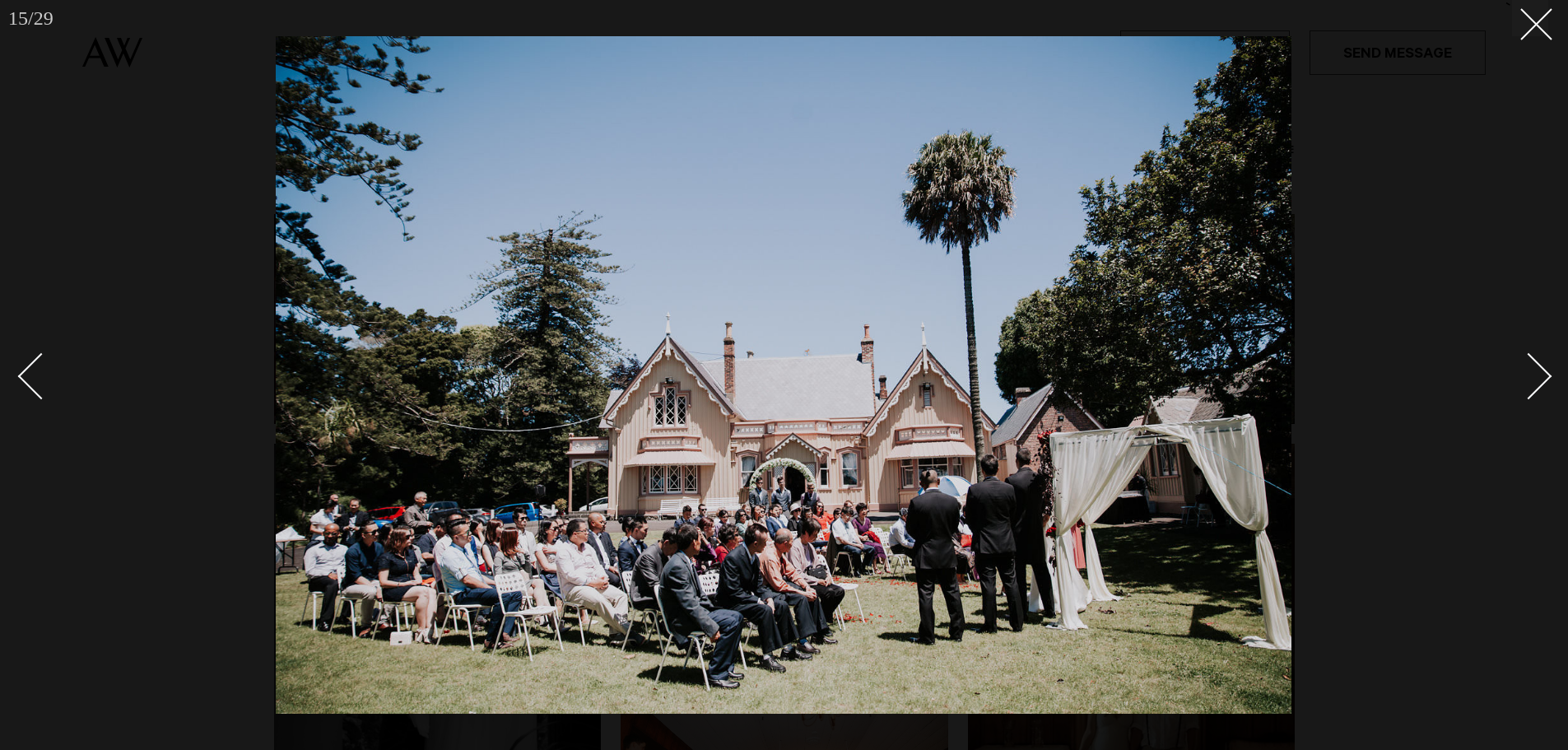
click at [1535, 373] on div "Next slide" at bounding box center [1529, 376] width 47 height 47
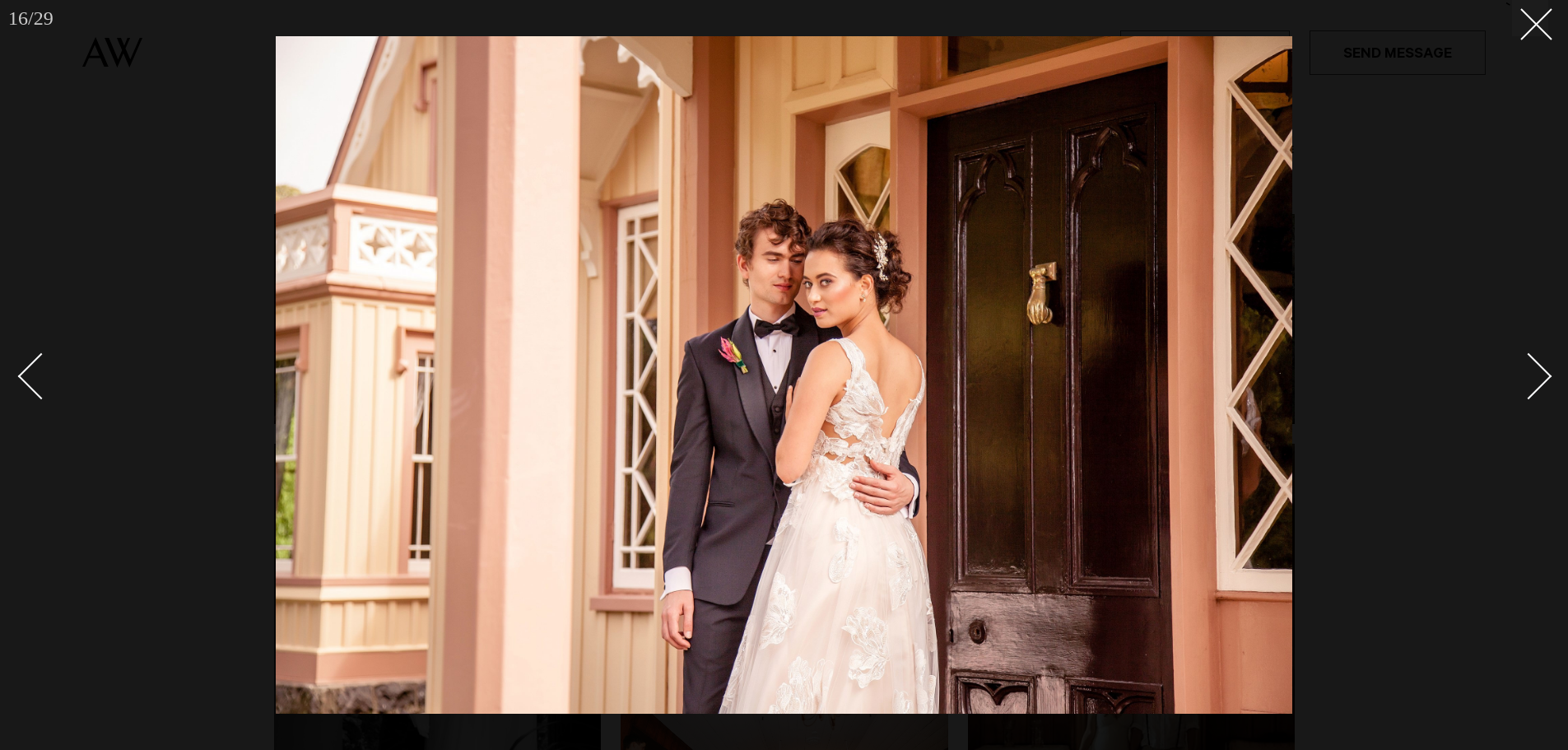
click at [1535, 373] on div "Next slide" at bounding box center [1529, 376] width 47 height 47
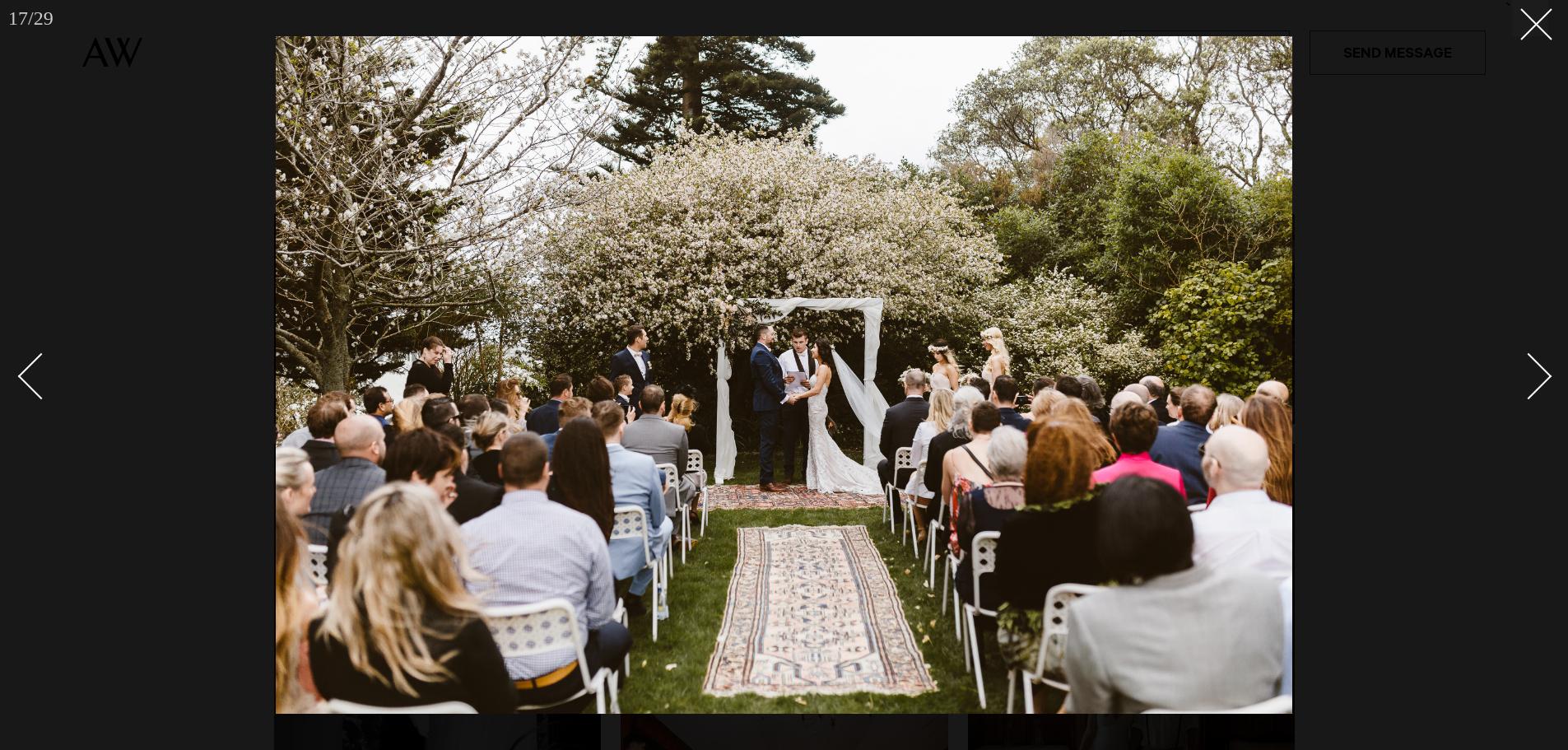
click at [1535, 373] on div "Next slide" at bounding box center [1529, 376] width 47 height 47
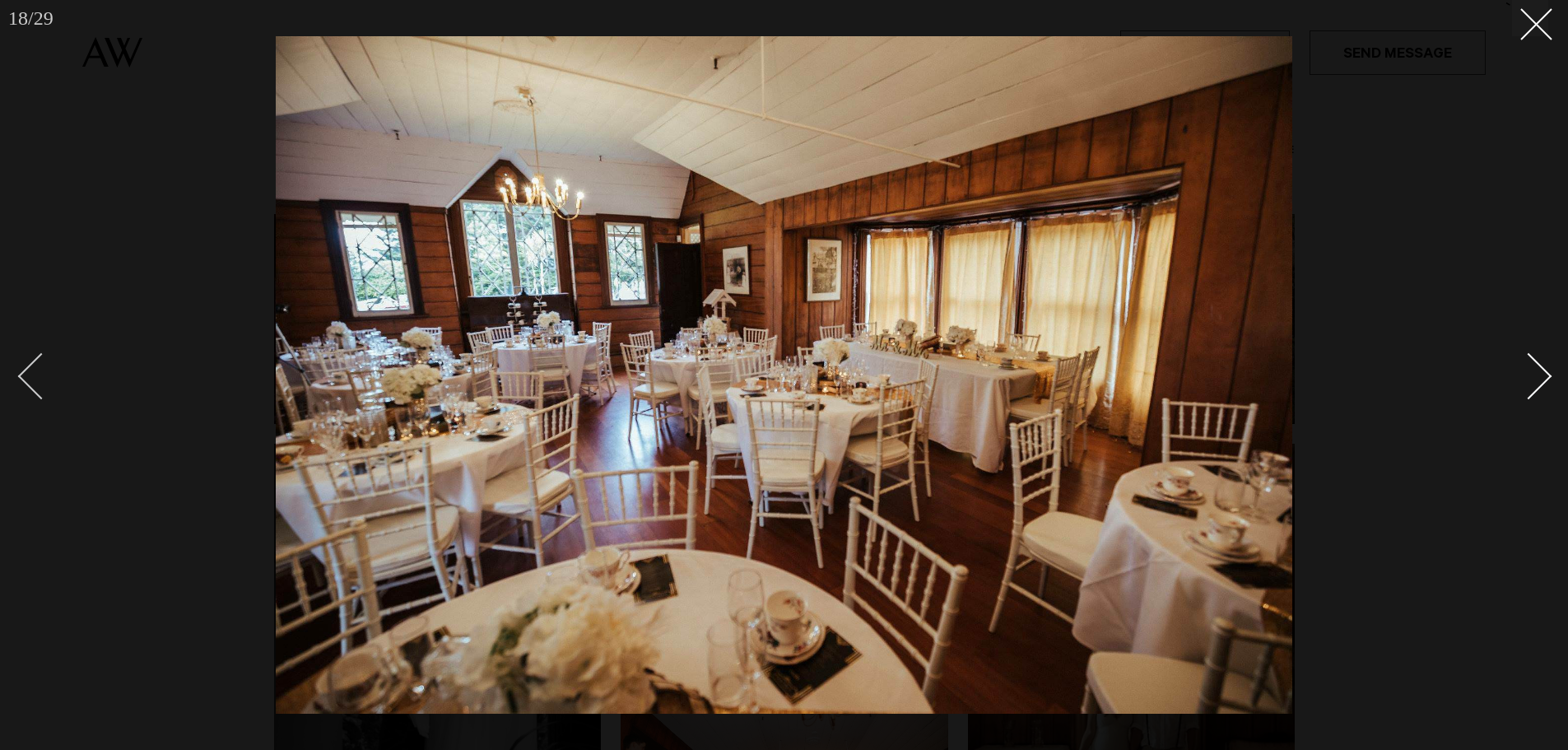
click at [34, 375] on div "Previous slide" at bounding box center [41, 376] width 47 height 47
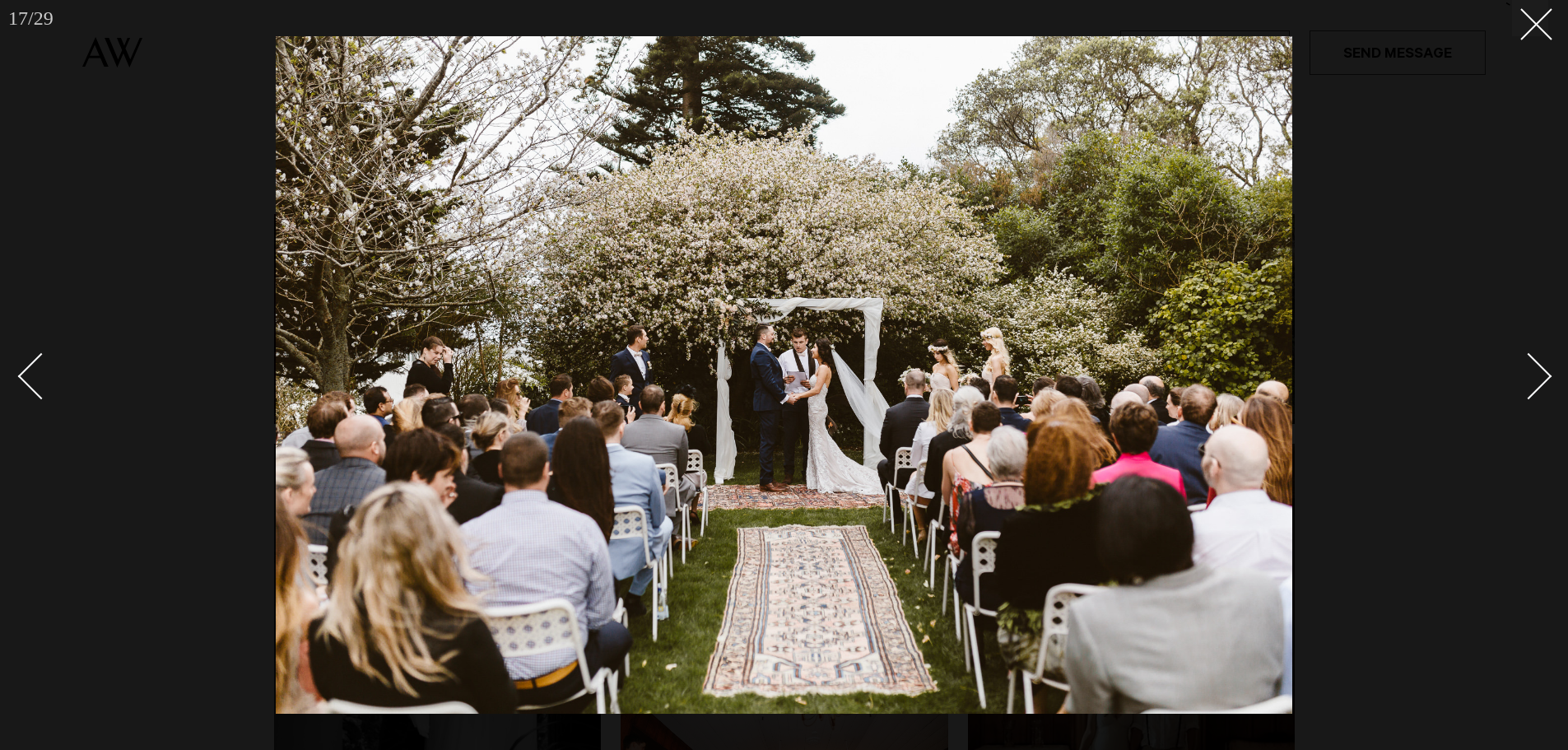
click at [1505, 361] on link at bounding box center [1519, 375] width 57 height 83
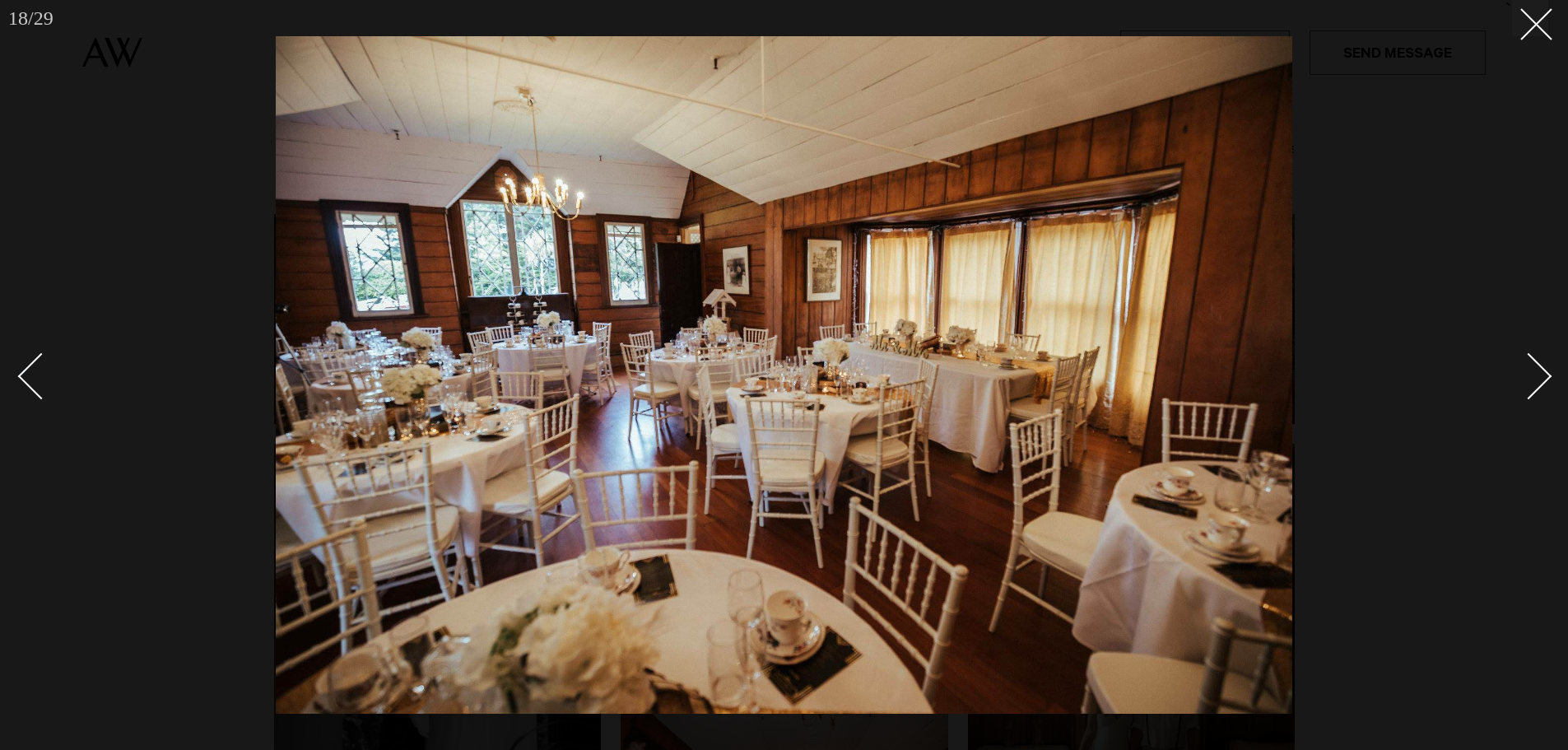
click at [1537, 368] on div "Next slide" at bounding box center [1529, 376] width 47 height 47
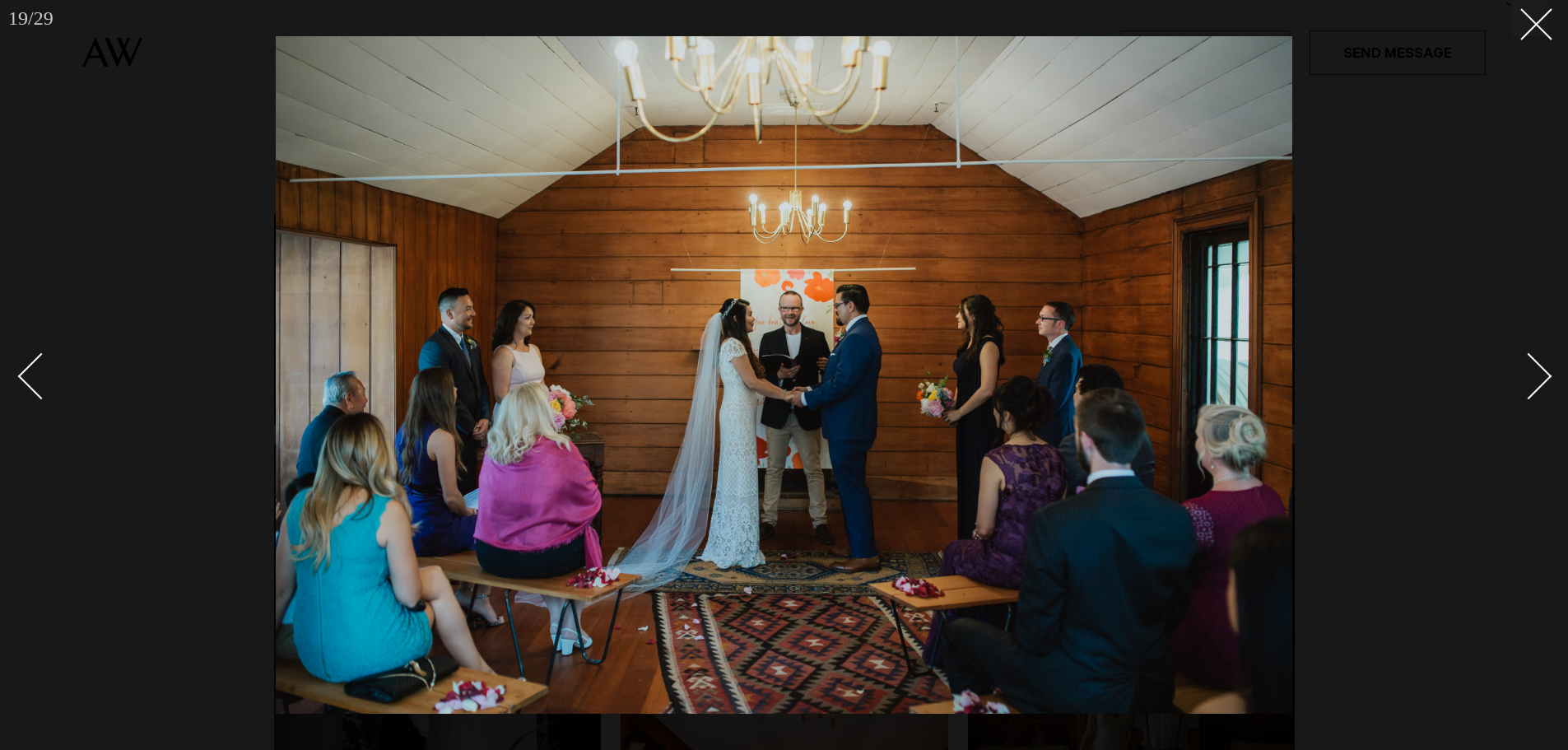
click at [1520, 365] on div "Next slide" at bounding box center [1529, 376] width 47 height 47
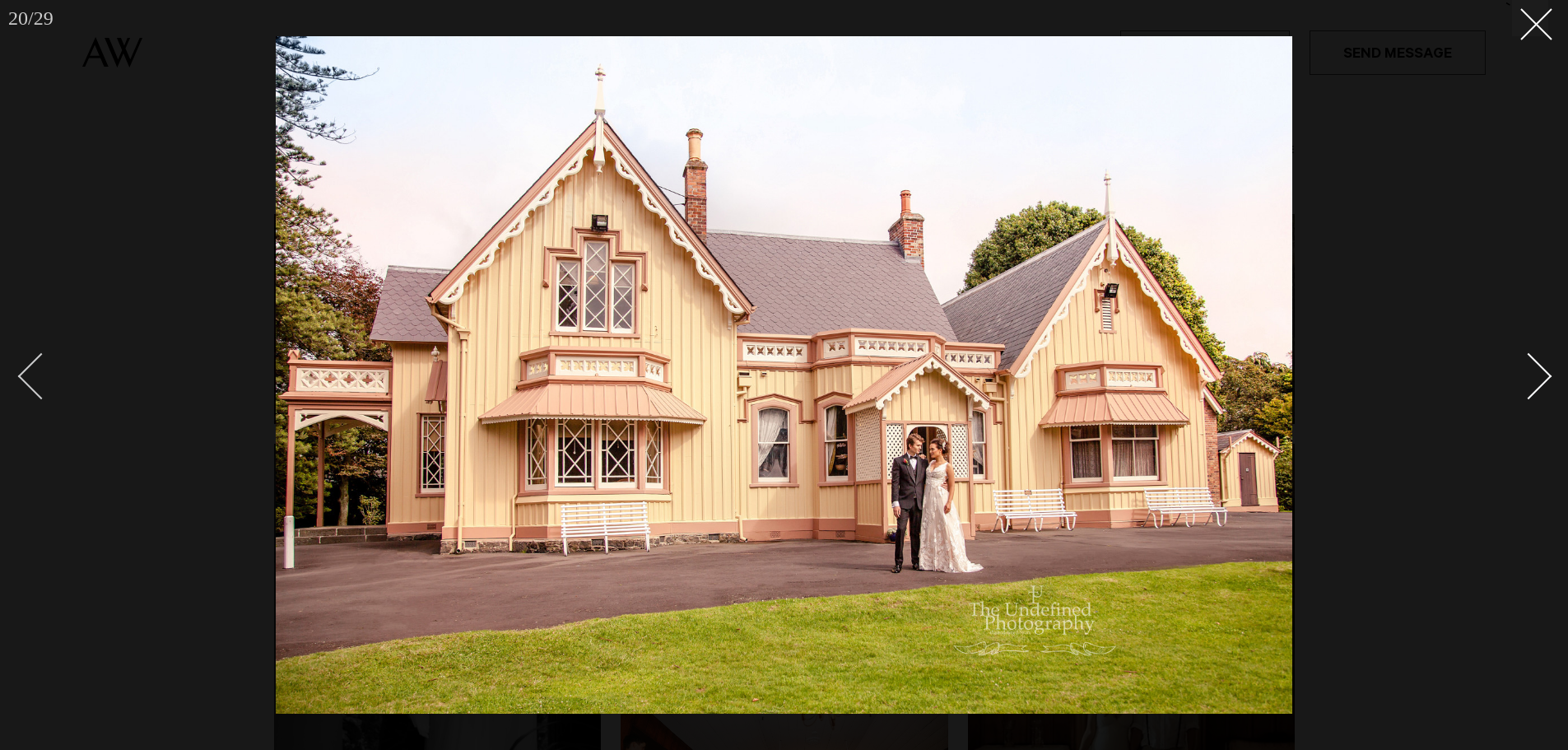
click at [17, 373] on div at bounding box center [784, 375] width 1568 height 750
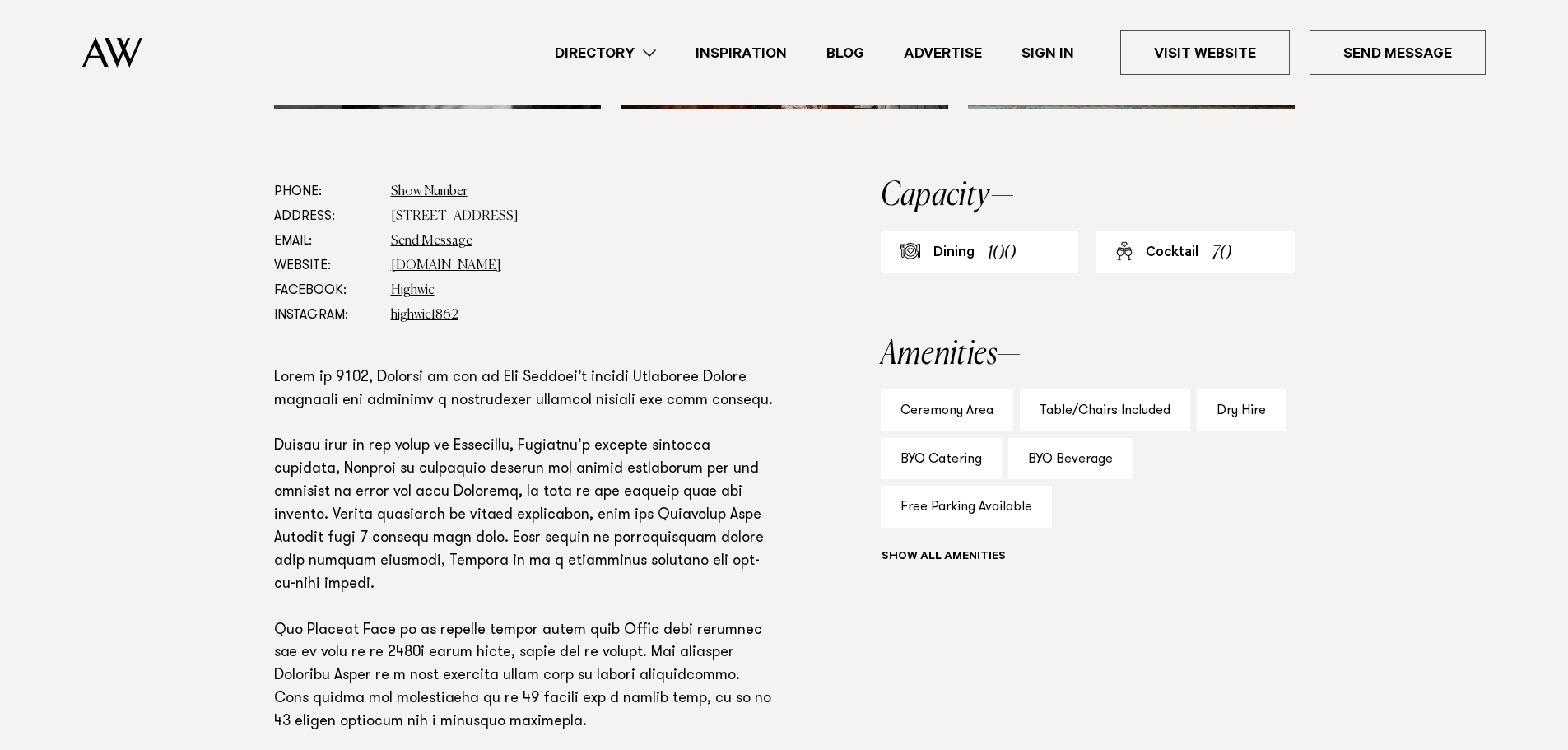
scroll to position [906, 0]
